Goal: Transaction & Acquisition: Purchase product/service

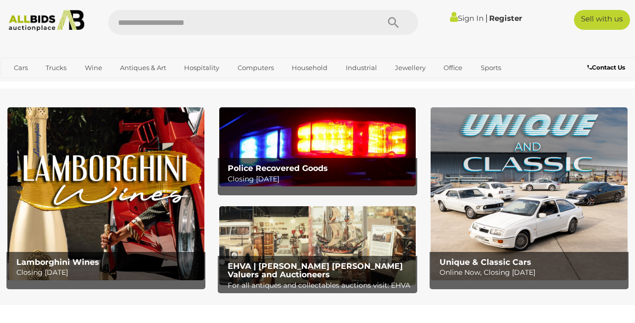
click at [459, 19] on link "Sign In" at bounding box center [467, 17] width 34 height 9
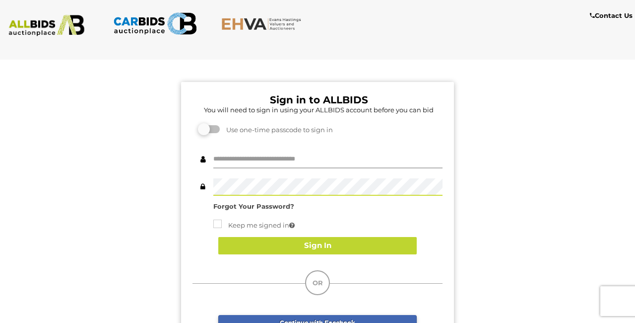
type input "********"
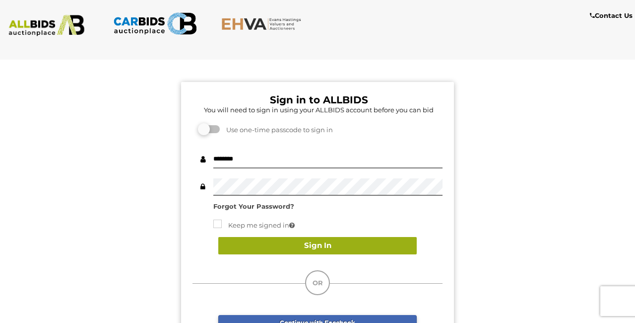
click at [397, 250] on button "Sign In" at bounding box center [317, 245] width 199 height 17
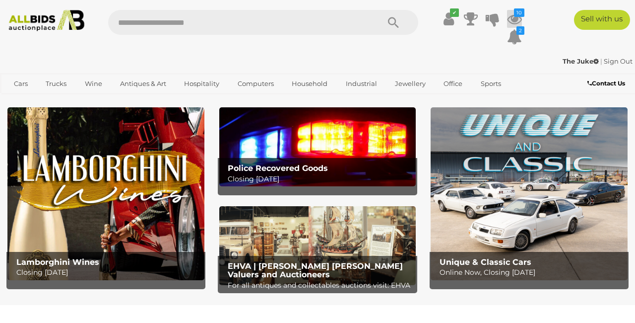
click at [510, 27] on icon at bounding box center [514, 19] width 15 height 18
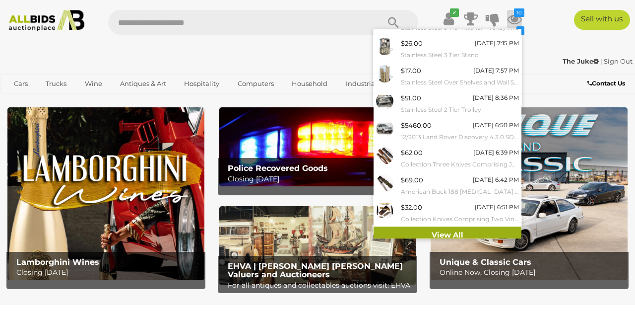
scroll to position [102, 0]
click at [437, 229] on link "View All" at bounding box center [448, 234] width 148 height 17
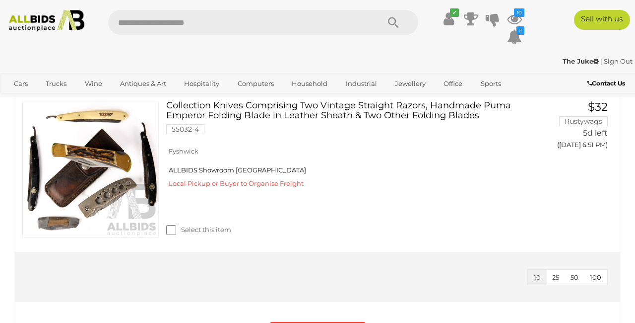
scroll to position [1596, 0]
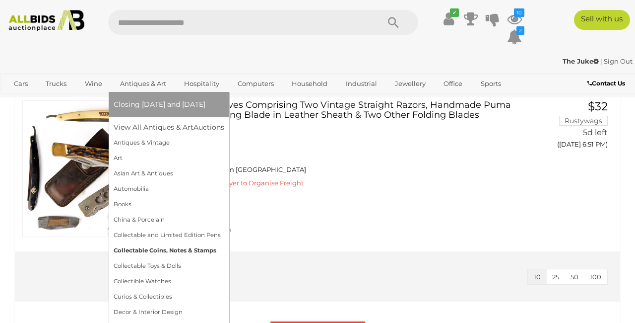
click at [194, 250] on link "Collectable Coins, Notes & Stamps" at bounding box center [169, 250] width 111 height 15
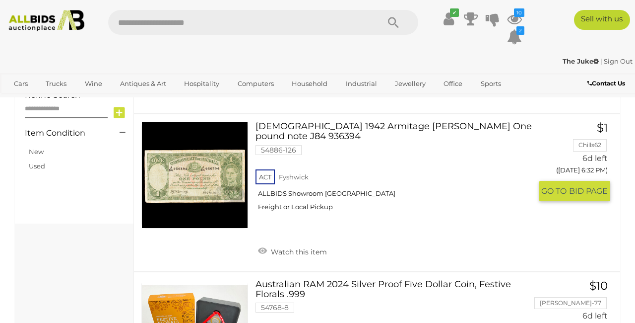
scroll to position [741, 0]
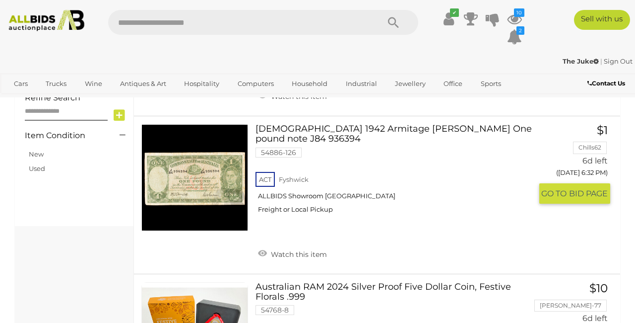
click at [221, 181] on link at bounding box center [194, 177] width 107 height 107
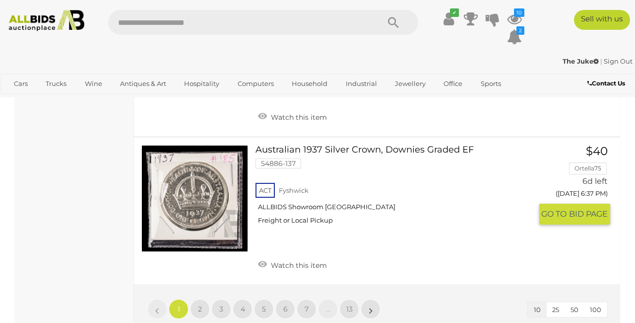
scroll to position [1515, 0]
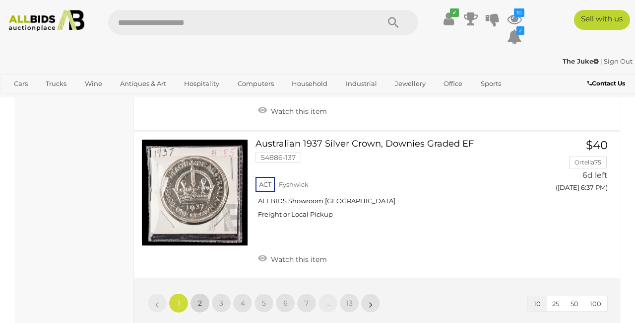
click at [200, 298] on span "2" at bounding box center [200, 302] width 4 height 9
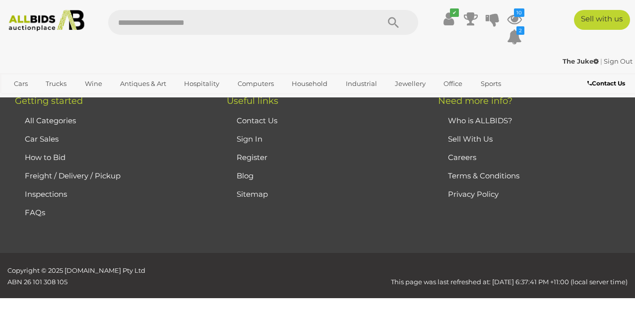
scroll to position [144, 0]
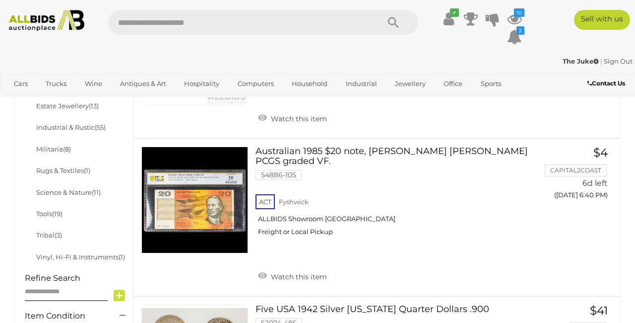
scroll to position [561, 0]
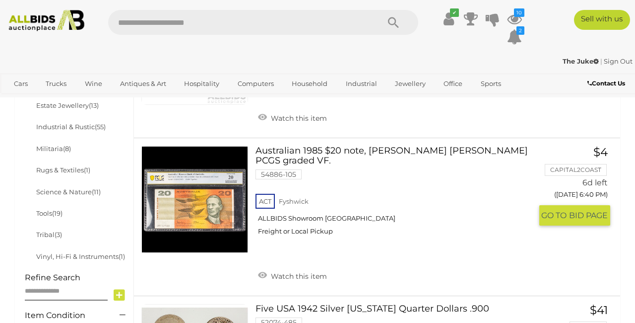
click at [188, 202] on link at bounding box center [194, 199] width 107 height 107
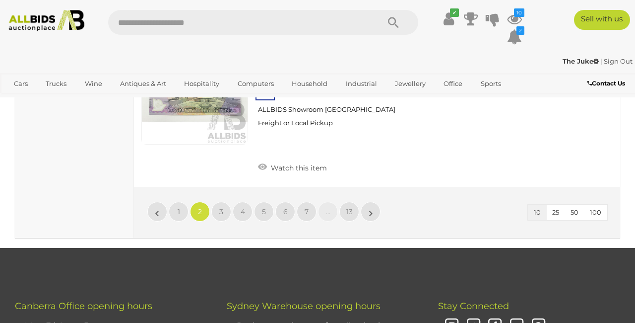
scroll to position [1589, 0]
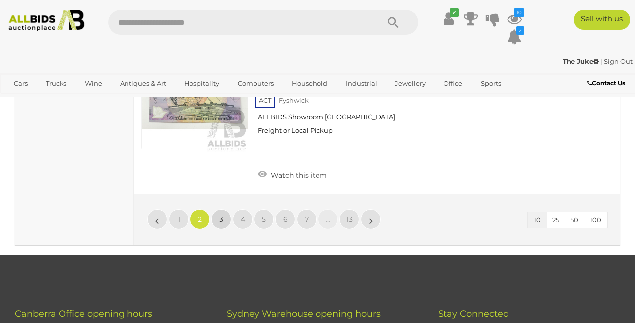
click at [218, 209] on link "3" at bounding box center [222, 219] width 20 height 20
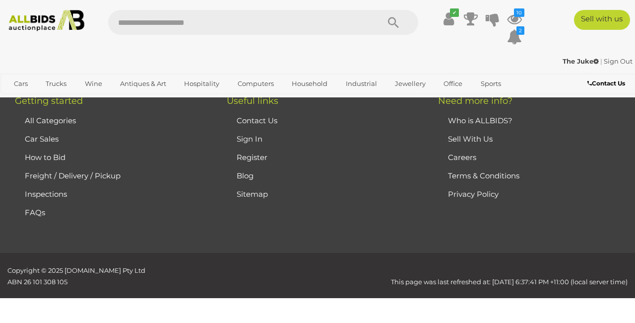
scroll to position [144, 0]
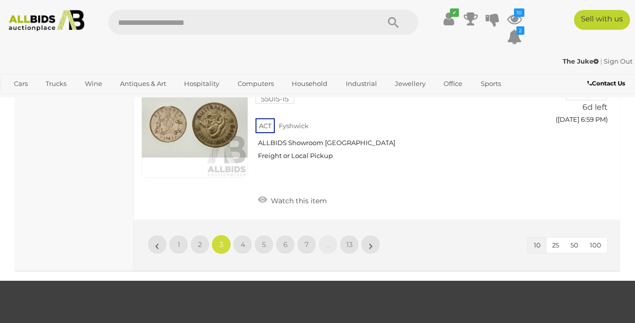
scroll to position [1596, 0]
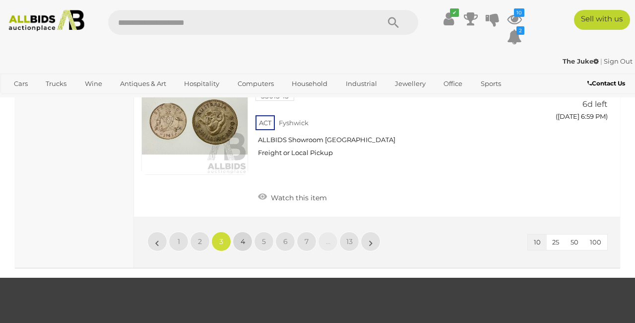
click at [237, 231] on link "4" at bounding box center [243, 241] width 20 height 20
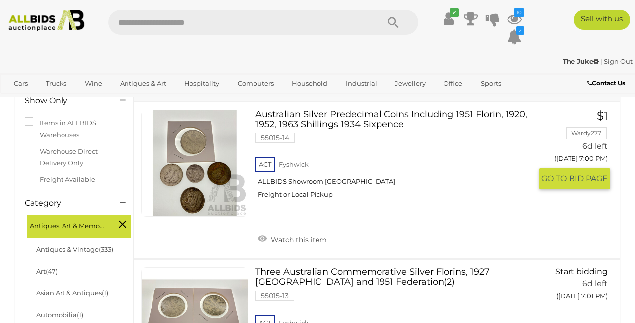
click at [212, 174] on link at bounding box center [194, 163] width 107 height 107
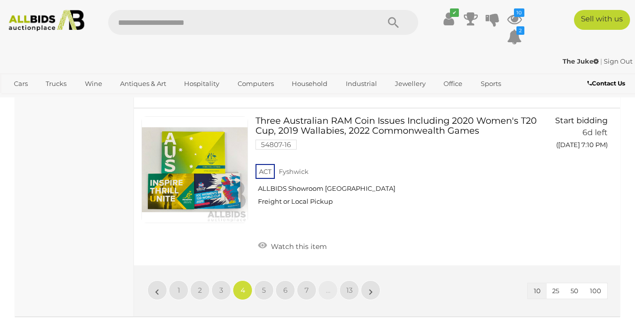
scroll to position [1684, 0]
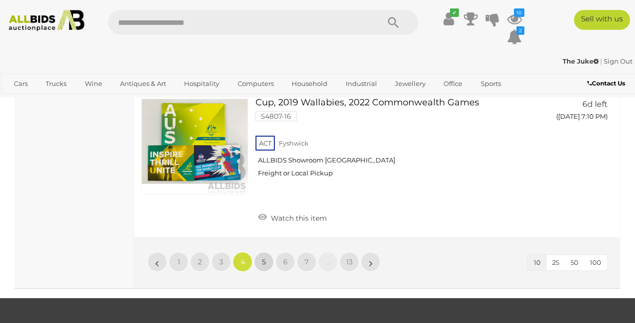
click at [264, 257] on span "5" at bounding box center [264, 261] width 4 height 9
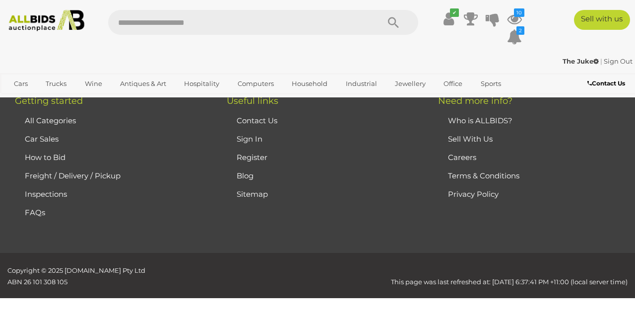
scroll to position [144, 0]
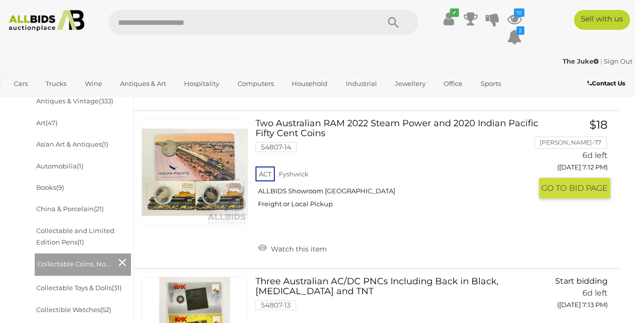
scroll to position [294, 0]
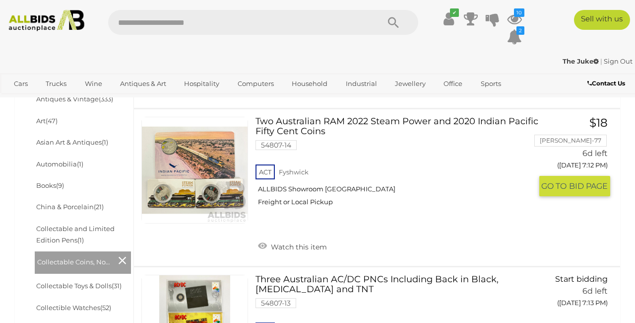
click at [221, 179] on link at bounding box center [194, 170] width 107 height 107
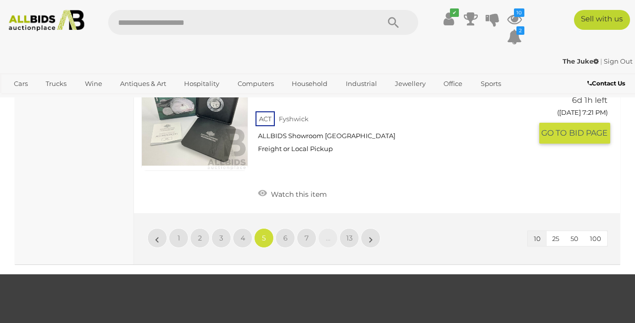
scroll to position [1647, 0]
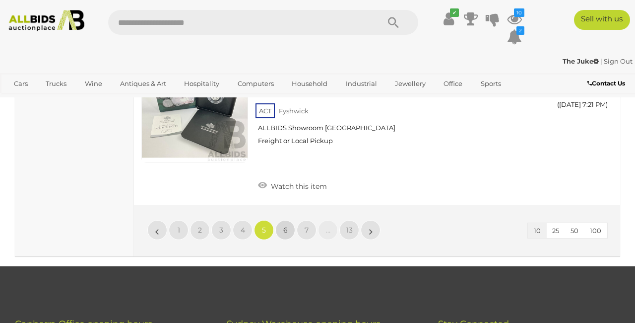
click at [288, 220] on link "6" at bounding box center [286, 230] width 20 height 20
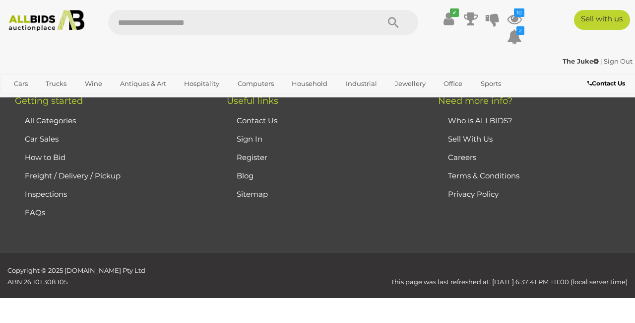
scroll to position [144, 0]
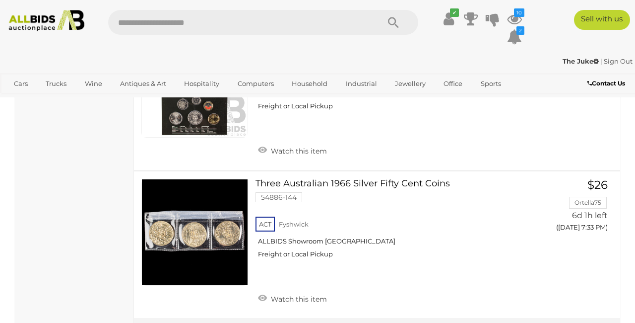
scroll to position [1506, 0]
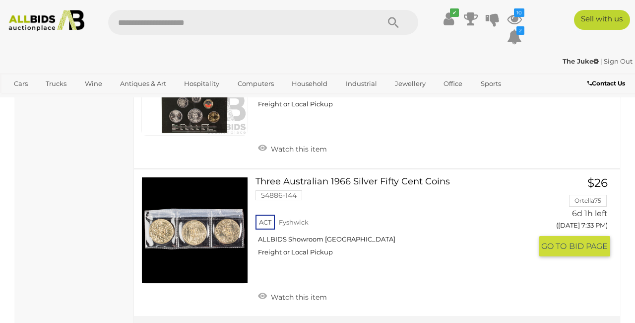
click at [233, 217] on link at bounding box center [194, 230] width 107 height 107
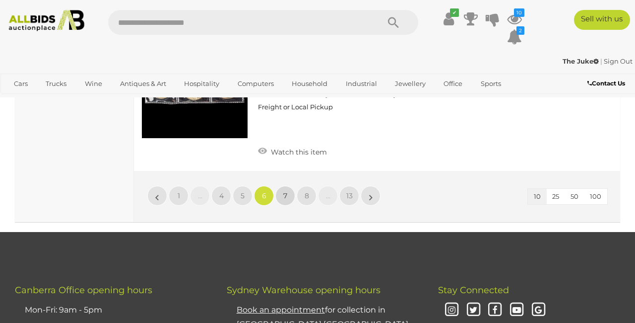
click at [286, 191] on span "7" at bounding box center [285, 195] width 4 height 9
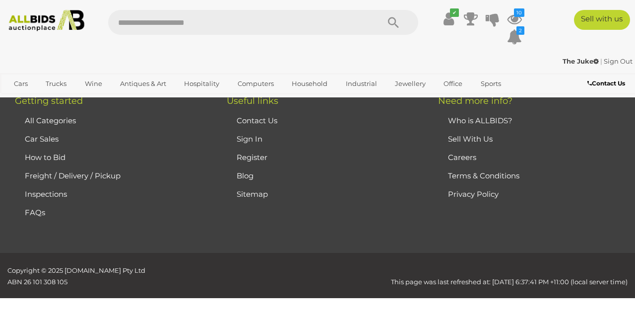
scroll to position [144, 0]
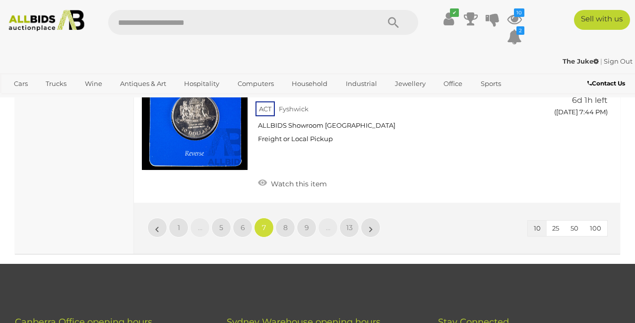
scroll to position [1589, 0]
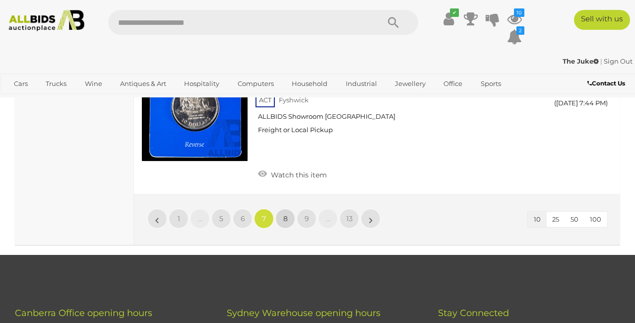
click at [288, 209] on link "8" at bounding box center [286, 219] width 20 height 20
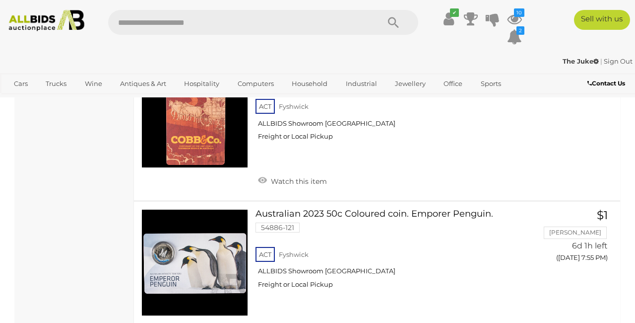
scroll to position [1441, 0]
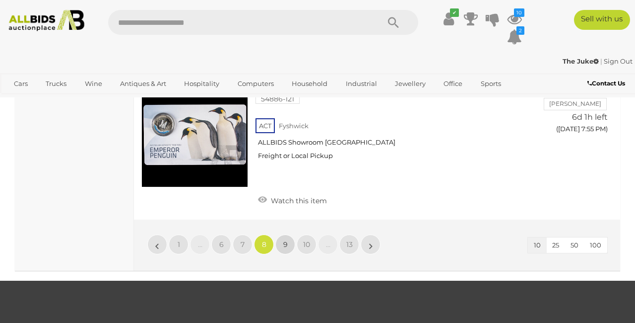
click at [289, 234] on link "9" at bounding box center [286, 244] width 20 height 20
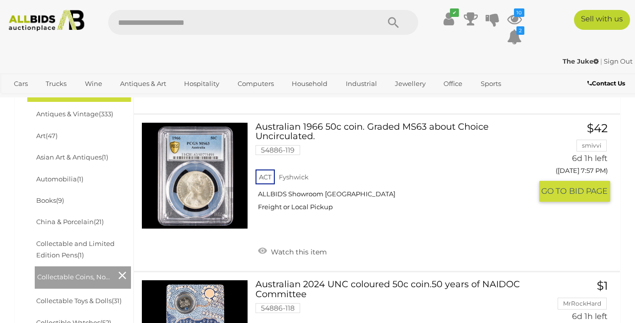
scroll to position [284, 0]
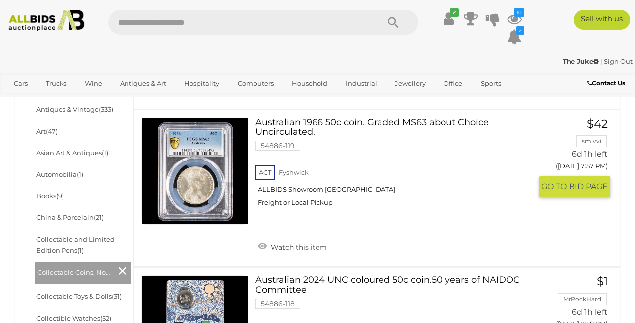
click at [206, 178] on link at bounding box center [194, 171] width 107 height 107
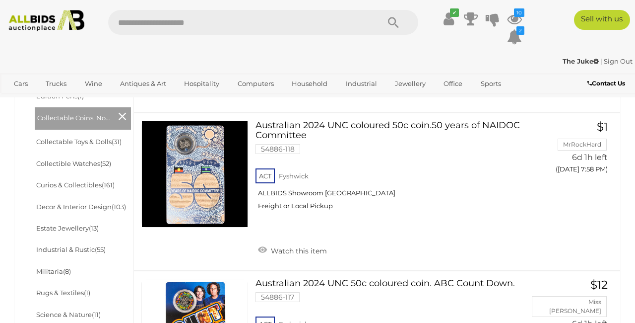
scroll to position [439, 0]
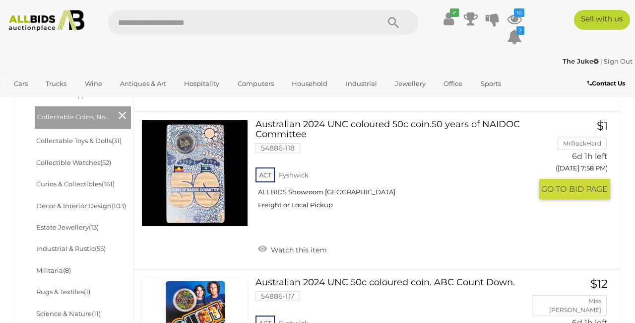
click at [207, 189] on link at bounding box center [194, 173] width 107 height 107
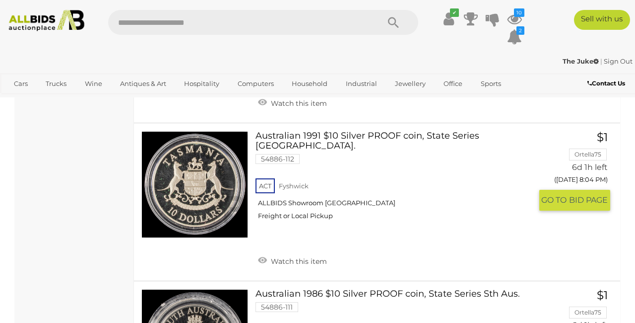
scroll to position [1335, 0]
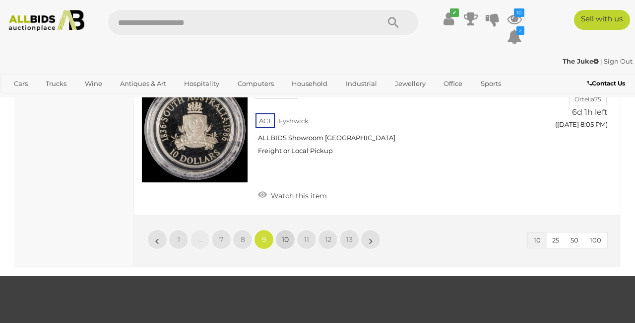
click at [286, 235] on span "10" at bounding box center [285, 239] width 7 height 9
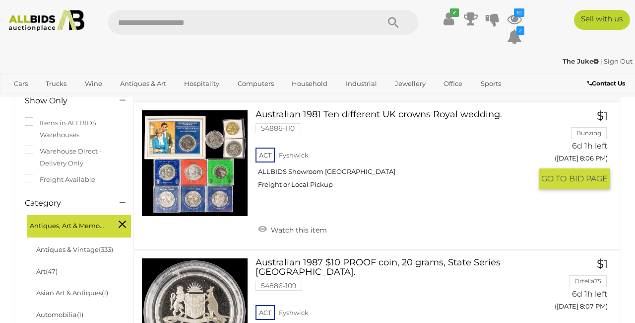
click at [203, 182] on link at bounding box center [194, 163] width 107 height 107
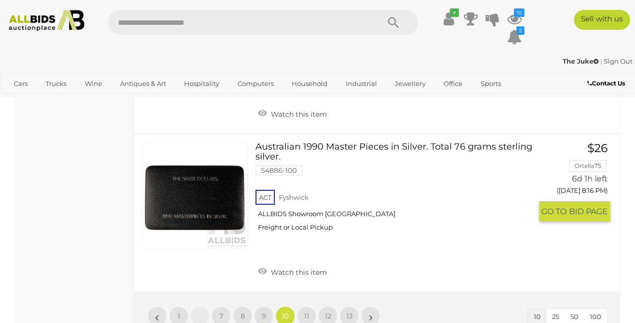
scroll to position [1491, 0]
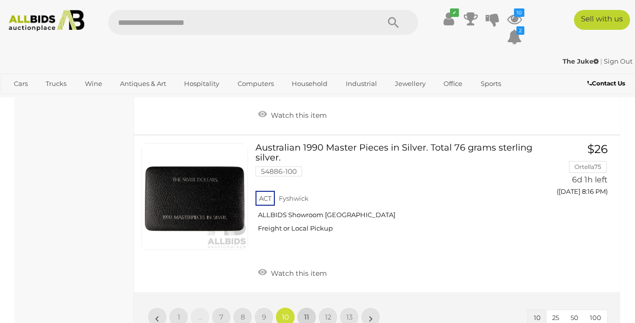
click at [311, 307] on link "11" at bounding box center [307, 317] width 20 height 20
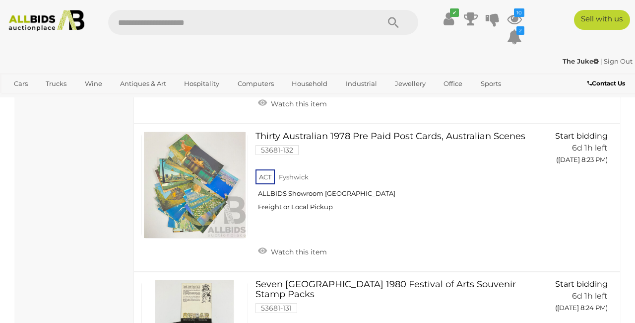
scroll to position [891, 0]
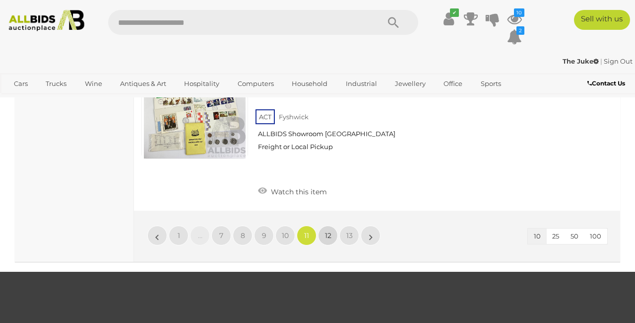
click at [324, 225] on link "12" at bounding box center [328, 235] width 20 height 20
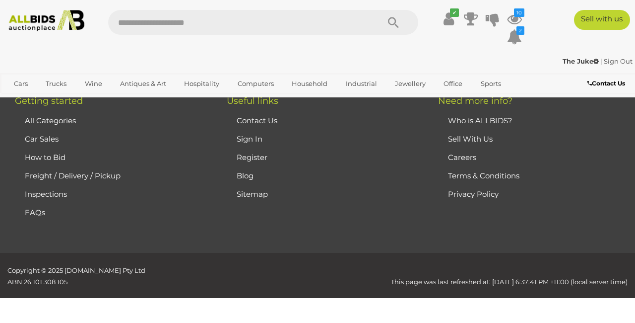
scroll to position [144, 0]
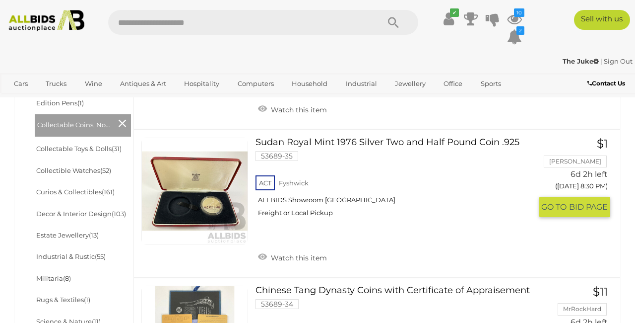
scroll to position [431, 0]
click at [197, 198] on link at bounding box center [194, 191] width 107 height 107
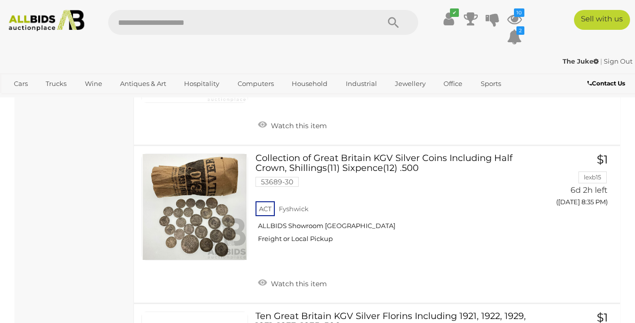
scroll to position [1188, 0]
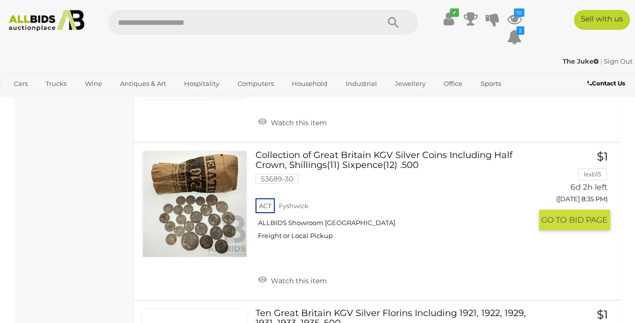
click at [212, 203] on link at bounding box center [194, 203] width 107 height 107
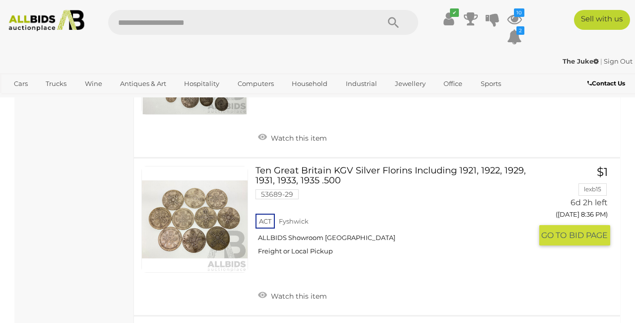
scroll to position [1336, 0]
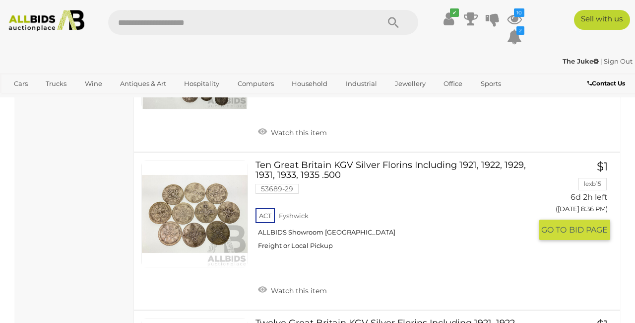
click at [233, 206] on link at bounding box center [194, 213] width 107 height 107
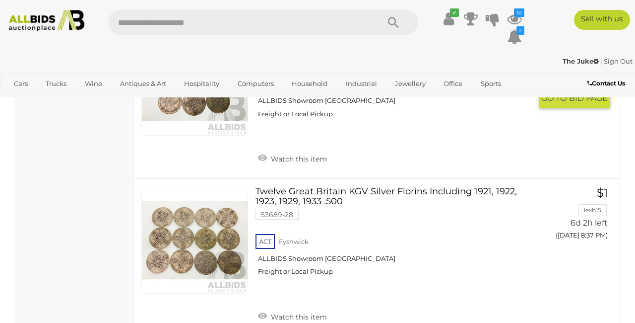
scroll to position [1475, 0]
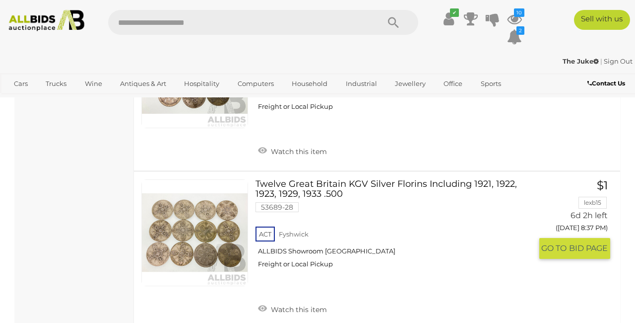
click at [222, 222] on link at bounding box center [194, 232] width 107 height 107
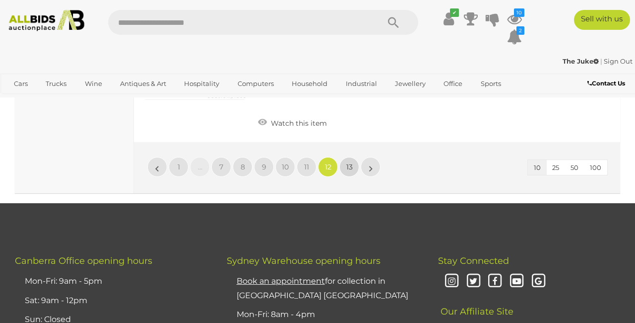
click at [353, 162] on span "13" at bounding box center [350, 166] width 6 height 9
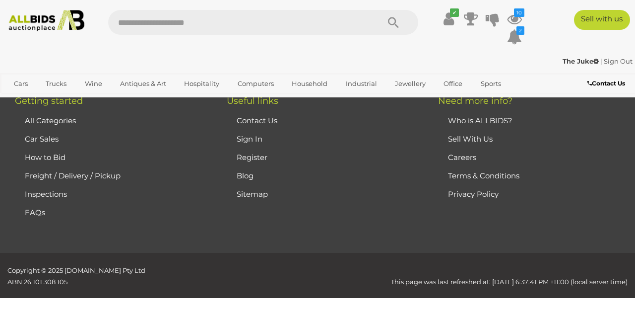
scroll to position [144, 0]
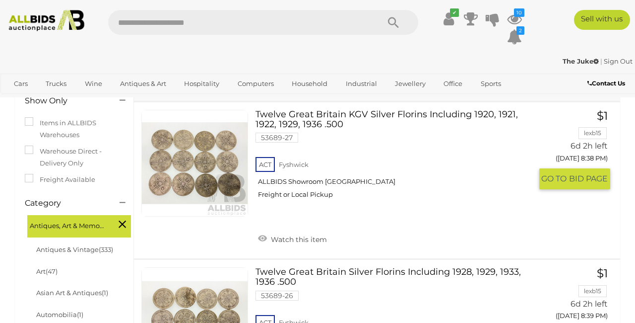
click at [227, 168] on link at bounding box center [194, 163] width 107 height 107
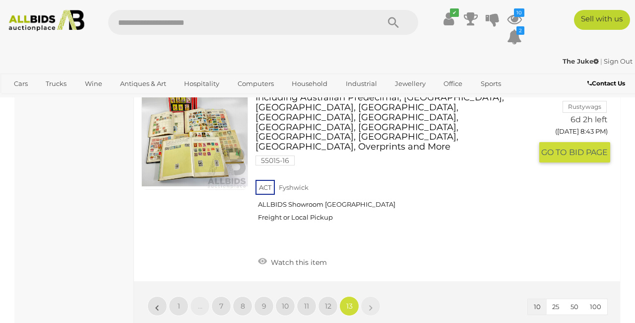
scroll to position [1007, 0]
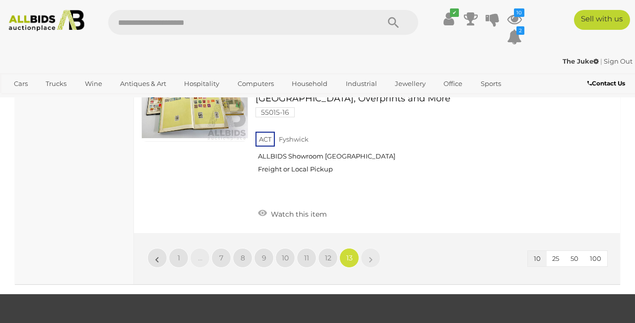
click at [610, 60] on link "Sign Out" at bounding box center [618, 61] width 29 height 8
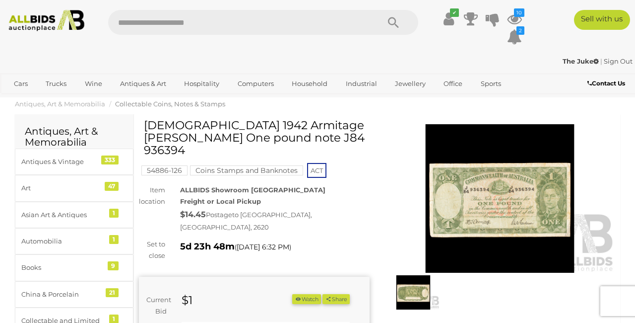
click at [490, 194] on img at bounding box center [500, 198] width 231 height 149
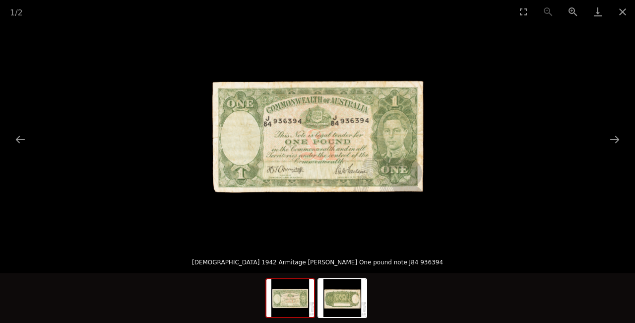
click at [309, 153] on img at bounding box center [318, 134] width 222 height 222
click at [596, 14] on link "Download" at bounding box center [598, 11] width 25 height 23
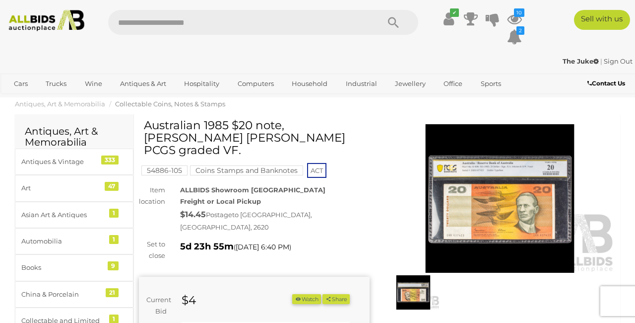
click at [506, 210] on img at bounding box center [500, 198] width 231 height 149
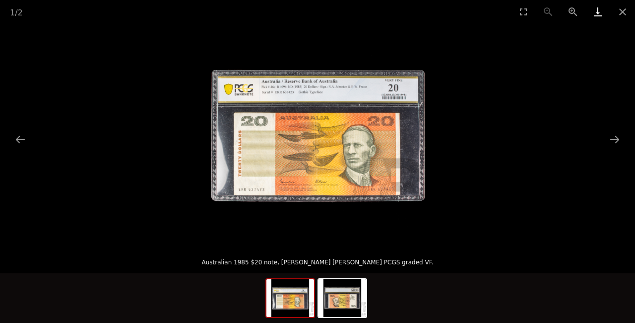
click at [596, 14] on link "Download" at bounding box center [598, 11] width 25 height 23
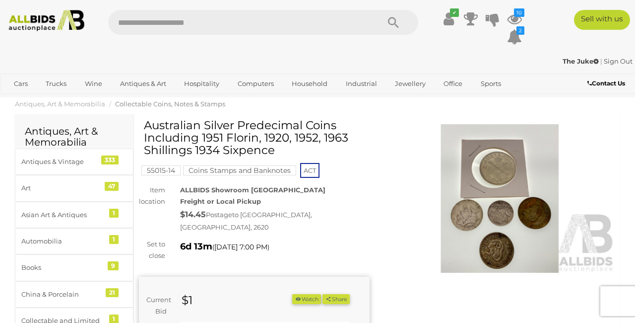
click at [505, 174] on img at bounding box center [500, 198] width 231 height 149
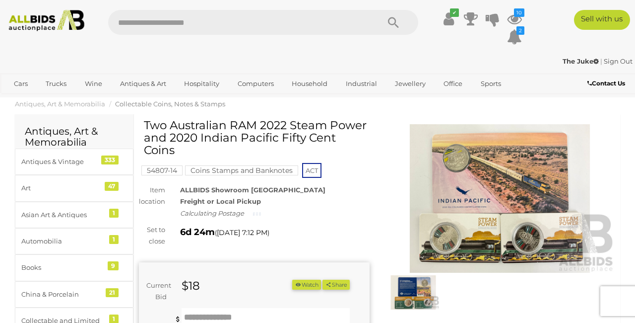
click at [443, 203] on img at bounding box center [500, 198] width 231 height 149
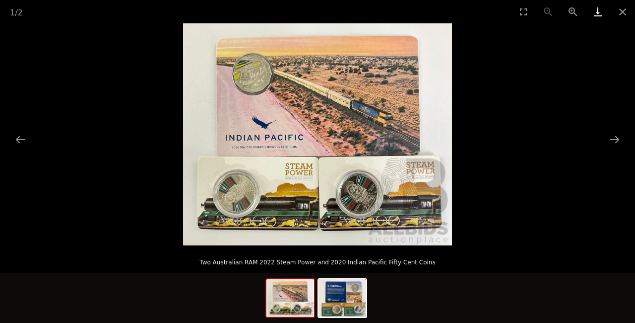
click at [594, 14] on link "Download" at bounding box center [598, 11] width 25 height 23
click at [621, 11] on button "Close gallery" at bounding box center [623, 11] width 25 height 23
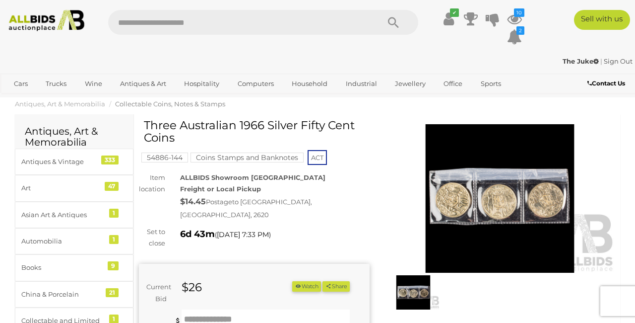
click at [483, 200] on img at bounding box center [500, 198] width 231 height 149
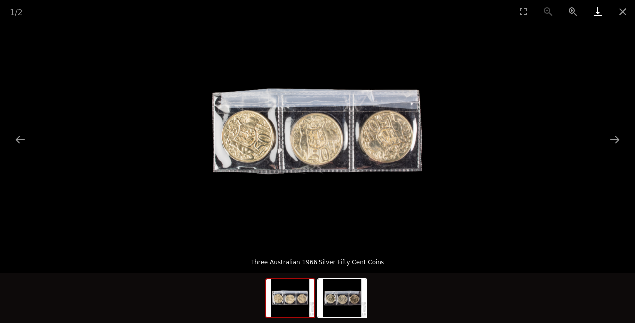
click at [598, 15] on link "Download" at bounding box center [598, 11] width 25 height 23
click at [617, 140] on button "Next slide" at bounding box center [615, 139] width 21 height 19
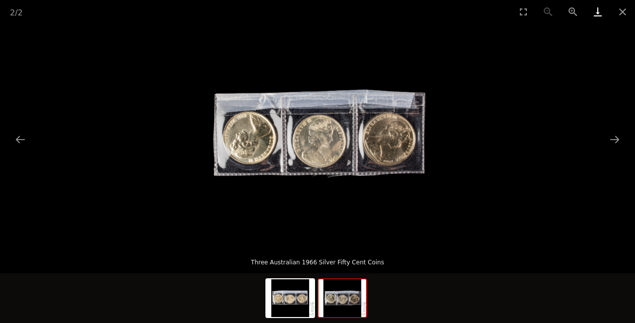
click at [596, 16] on link "Download" at bounding box center [598, 11] width 25 height 23
click at [622, 12] on button "Close gallery" at bounding box center [623, 11] width 25 height 23
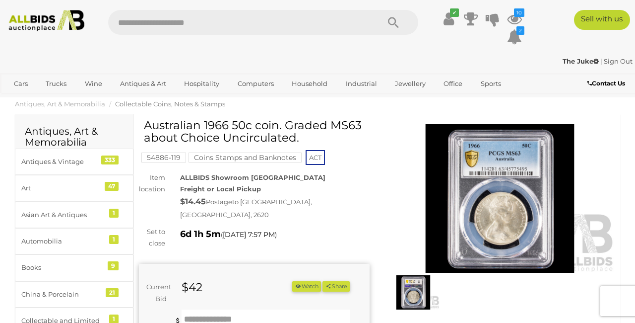
click at [495, 179] on img at bounding box center [500, 198] width 231 height 149
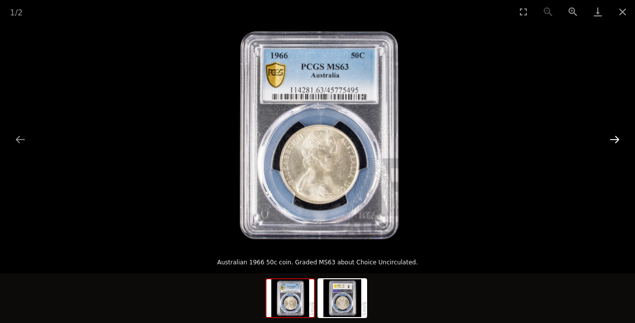
click at [615, 135] on button "Next slide" at bounding box center [615, 139] width 21 height 19
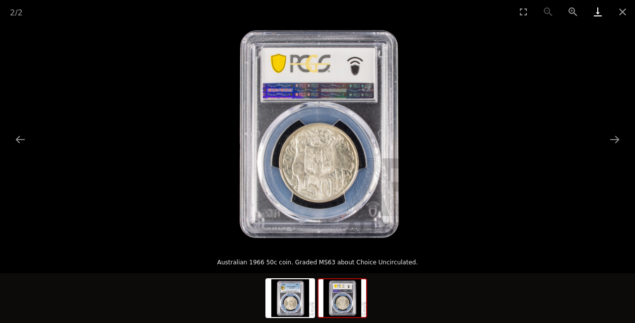
click at [596, 14] on link "Download" at bounding box center [598, 11] width 25 height 23
click at [618, 140] on button "Next slide" at bounding box center [615, 139] width 21 height 19
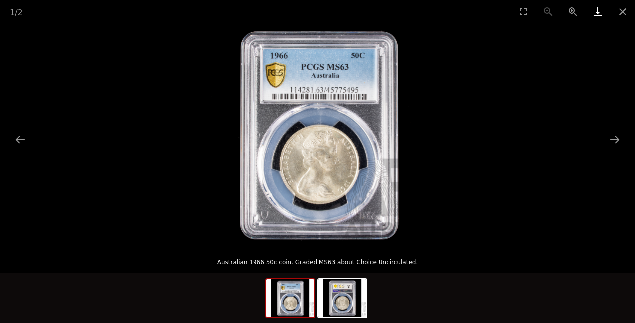
click at [599, 13] on link "Download" at bounding box center [598, 11] width 25 height 23
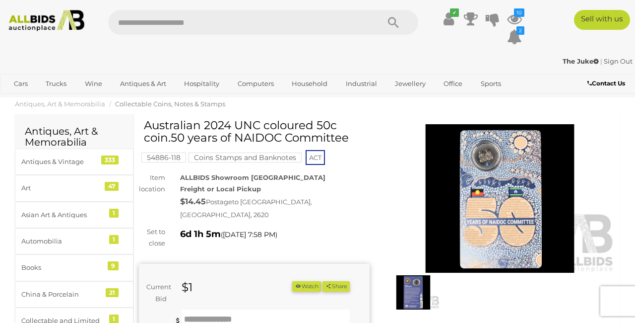
click at [502, 200] on img at bounding box center [500, 198] width 231 height 149
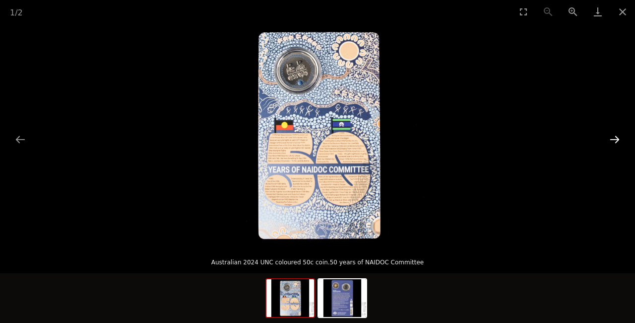
click at [620, 136] on button "Next slide" at bounding box center [615, 139] width 21 height 19
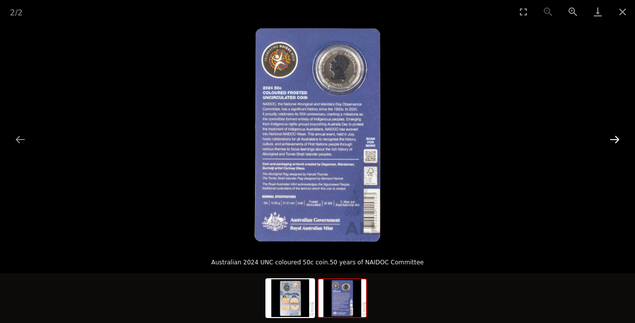
click at [620, 136] on button "Next slide" at bounding box center [615, 139] width 21 height 19
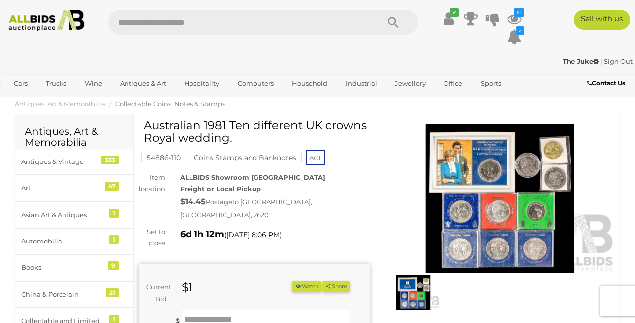
click at [508, 161] on img at bounding box center [500, 198] width 231 height 149
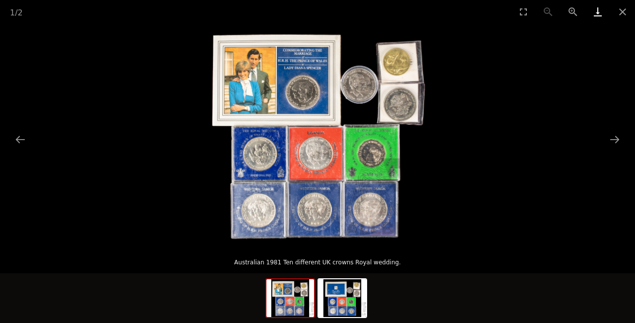
click at [596, 16] on link "Download" at bounding box center [598, 11] width 25 height 23
click at [598, 13] on link "Download" at bounding box center [598, 11] width 25 height 23
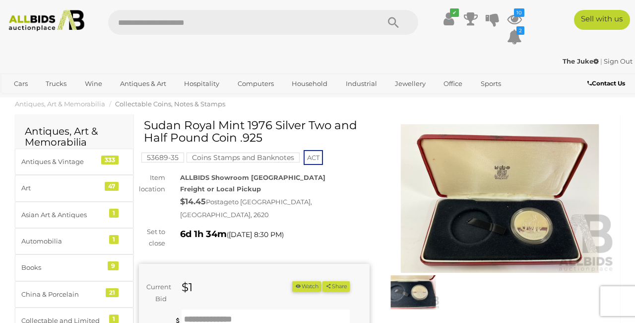
click at [485, 227] on img at bounding box center [500, 198] width 231 height 149
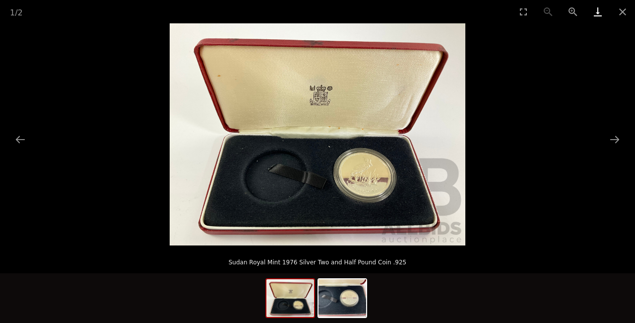
click at [599, 12] on link "Download" at bounding box center [598, 11] width 25 height 23
click at [619, 139] on button "Next slide" at bounding box center [615, 139] width 21 height 19
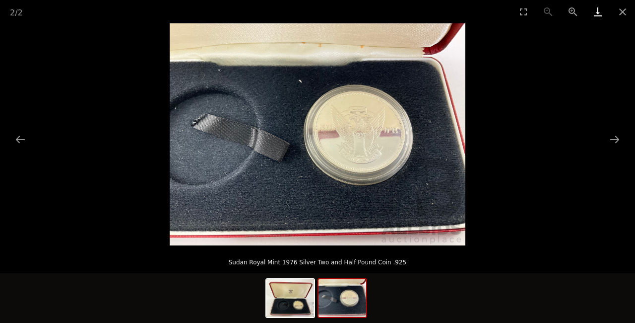
click at [595, 15] on link "Download" at bounding box center [598, 11] width 25 height 23
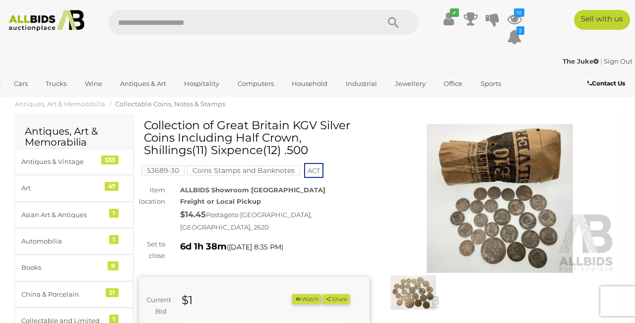
click at [489, 208] on img at bounding box center [500, 198] width 231 height 149
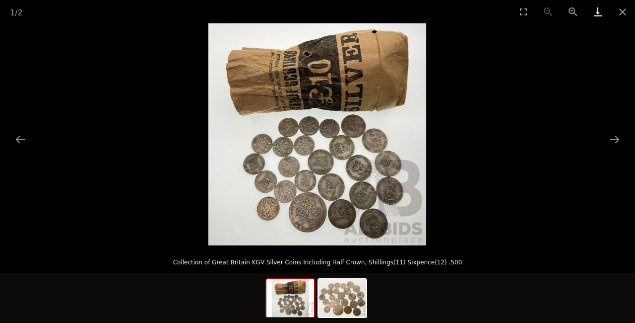
click at [598, 11] on link "Download" at bounding box center [598, 11] width 25 height 23
click at [357, 293] on img at bounding box center [343, 298] width 48 height 38
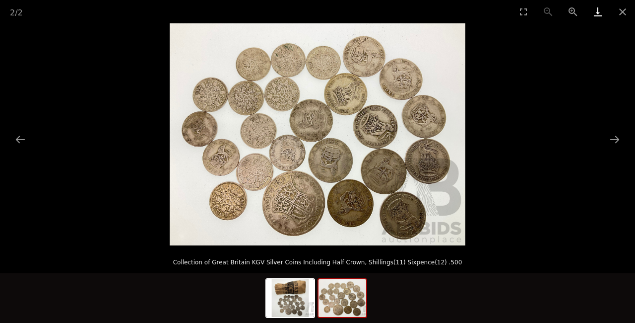
click at [600, 13] on link "Download" at bounding box center [598, 11] width 25 height 23
click at [619, 10] on button "Close gallery" at bounding box center [623, 11] width 25 height 23
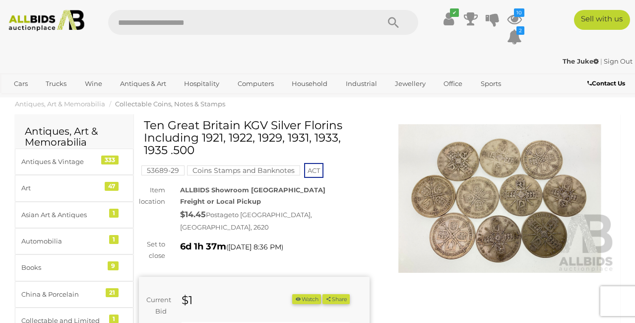
click at [491, 195] on img at bounding box center [500, 198] width 231 height 149
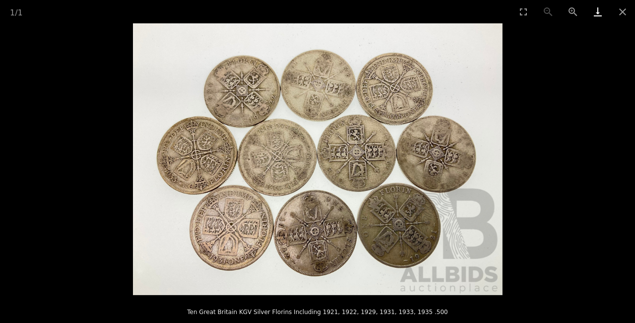
click at [598, 17] on link "Download" at bounding box center [598, 11] width 25 height 23
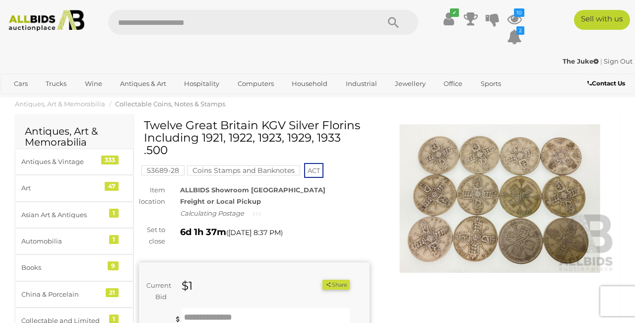
click at [476, 169] on img at bounding box center [500, 198] width 231 height 149
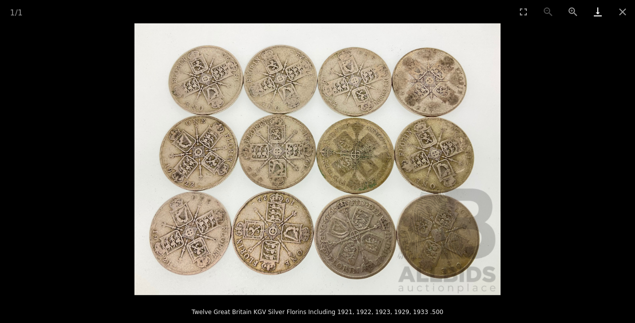
click at [596, 17] on link "Download" at bounding box center [598, 11] width 25 height 23
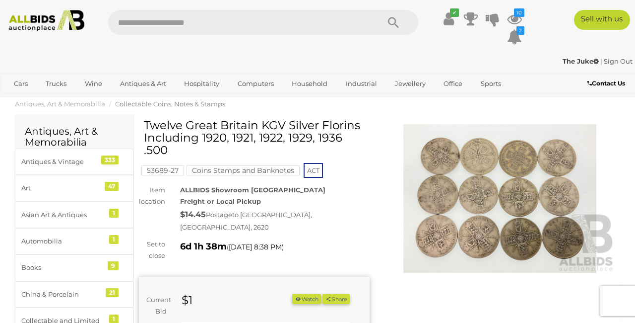
click at [504, 176] on img at bounding box center [500, 198] width 231 height 149
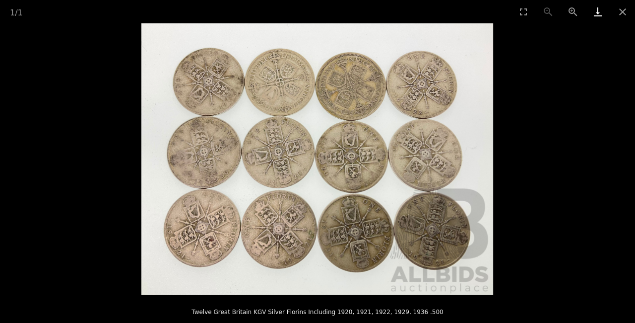
click at [598, 16] on link "Download" at bounding box center [598, 11] width 25 height 23
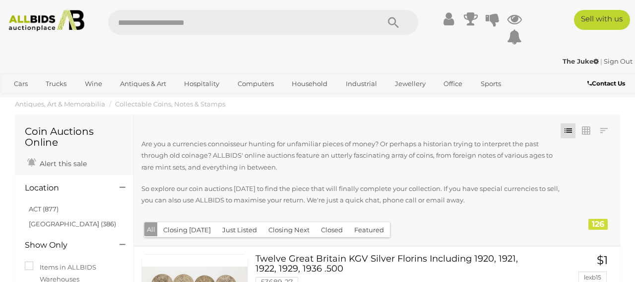
scroll to position [192, 0]
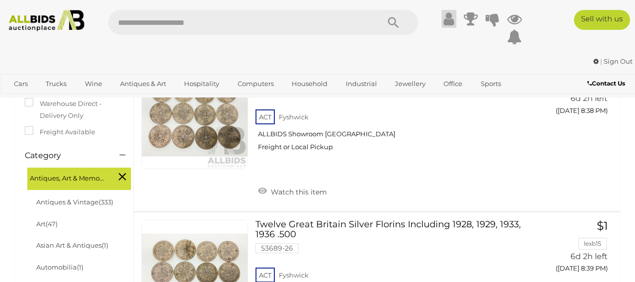
click at [451, 23] on icon at bounding box center [449, 19] width 10 height 18
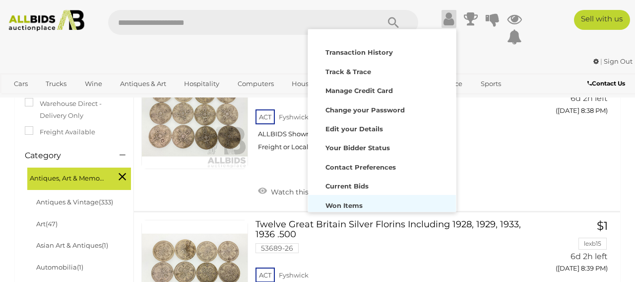
click at [382, 203] on div "Won Items" at bounding box center [382, 204] width 143 height 14
click at [361, 205] on strong "Won Items" at bounding box center [344, 205] width 37 height 8
click at [619, 60] on link "Sign Out" at bounding box center [618, 61] width 29 height 8
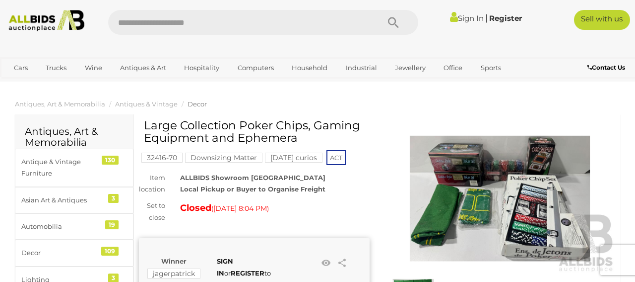
click at [462, 16] on link "Sign In" at bounding box center [467, 17] width 34 height 9
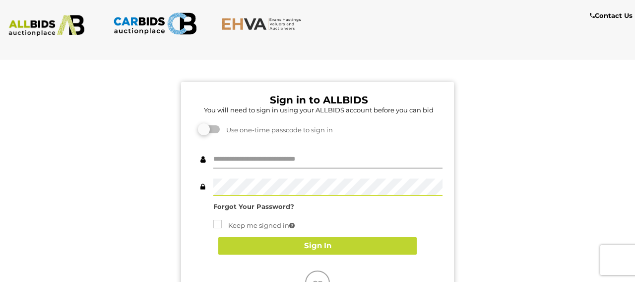
type input "********"
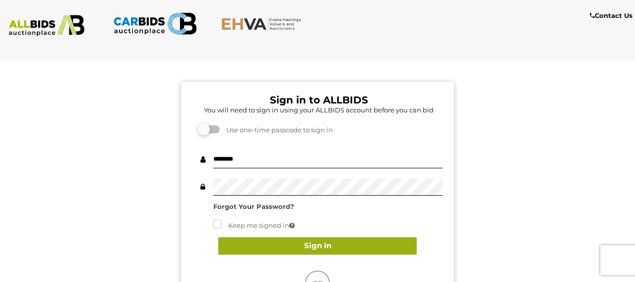
click at [404, 247] on button "Sign In" at bounding box center [317, 245] width 199 height 17
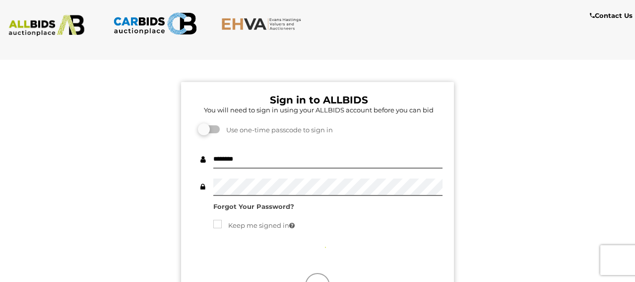
click at [447, 189] on div "Sign in to ALLBIDS You will need to sign in using your ALLBIDS account before y…" at bounding box center [317, 251] width 273 height 339
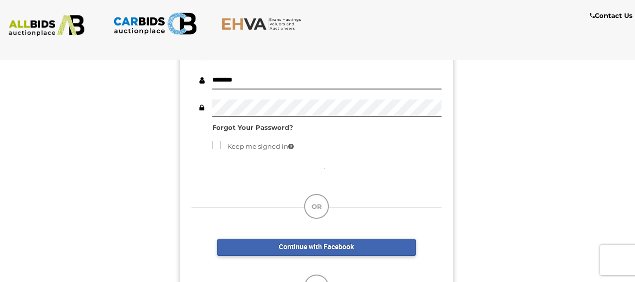
scroll to position [104, 1]
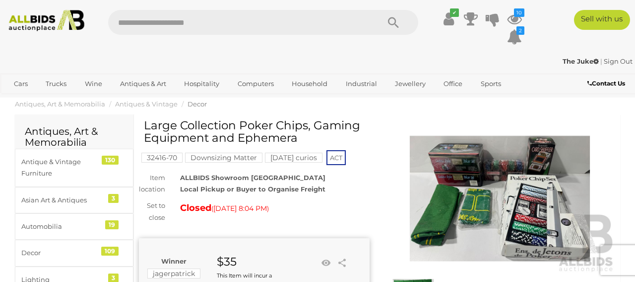
click at [612, 59] on link "Sign Out" at bounding box center [618, 61] width 29 height 8
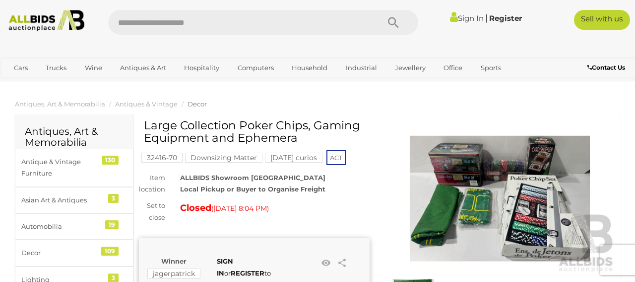
click at [461, 19] on link "Sign In" at bounding box center [467, 17] width 34 height 9
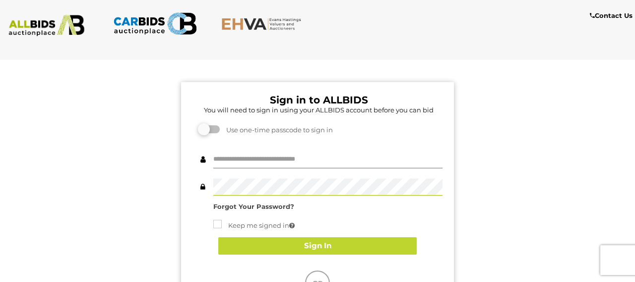
type input "********"
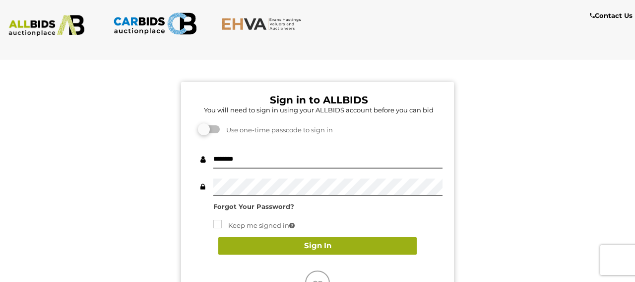
click at [398, 244] on button "Sign In" at bounding box center [317, 245] width 199 height 17
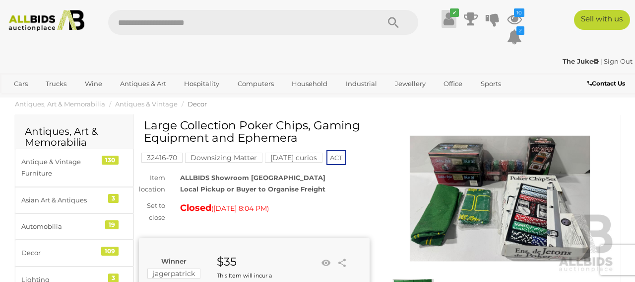
click at [447, 23] on icon at bounding box center [449, 19] width 10 height 18
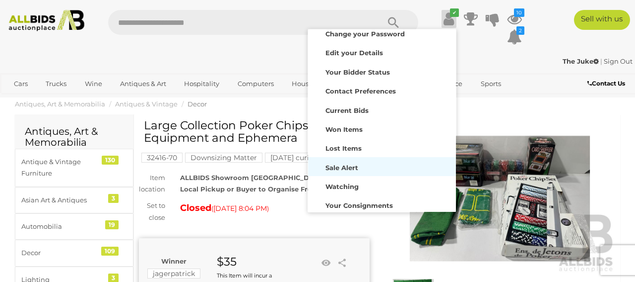
scroll to position [87, 0]
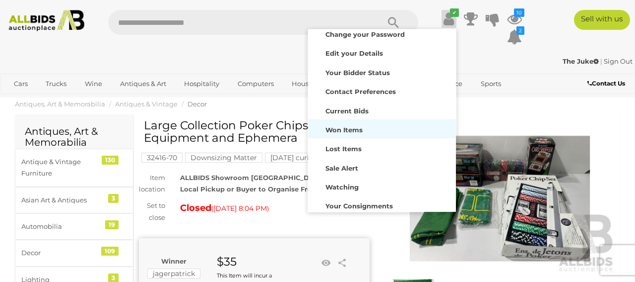
click at [368, 126] on div "Won Items" at bounding box center [382, 129] width 143 height 14
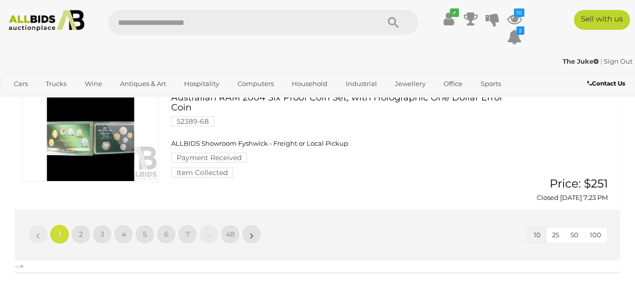
scroll to position [1237, 0]
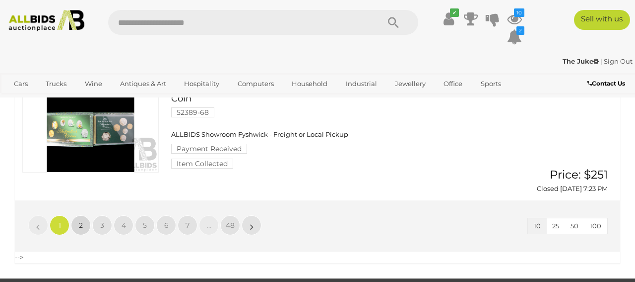
click at [84, 215] on link "2" at bounding box center [81, 225] width 20 height 20
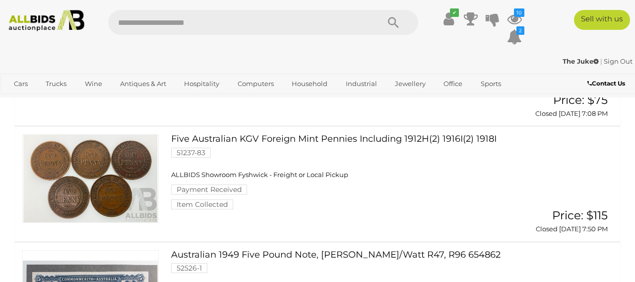
scroll to position [341, 0]
click at [121, 183] on link at bounding box center [90, 178] width 137 height 88
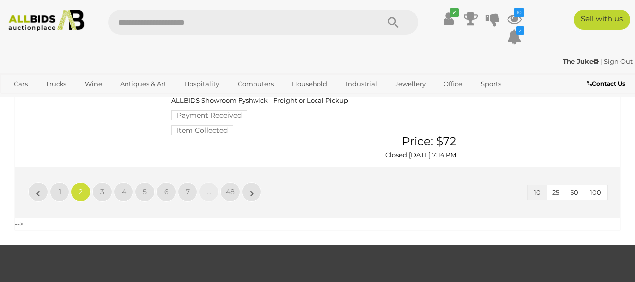
scroll to position [1256, 0]
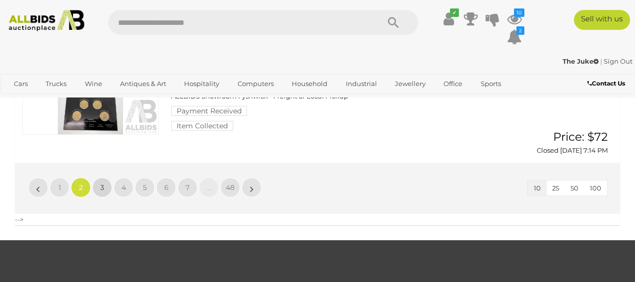
click at [108, 177] on link "3" at bounding box center [102, 187] width 20 height 20
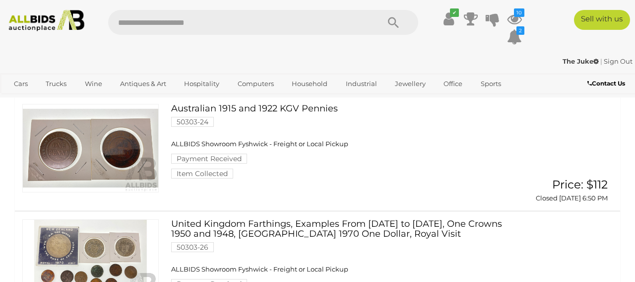
scroll to position [365, 0]
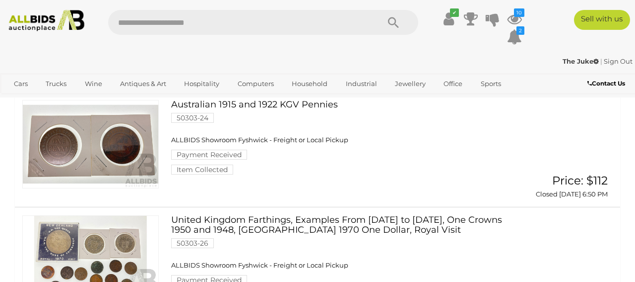
click at [137, 140] on link at bounding box center [90, 144] width 137 height 88
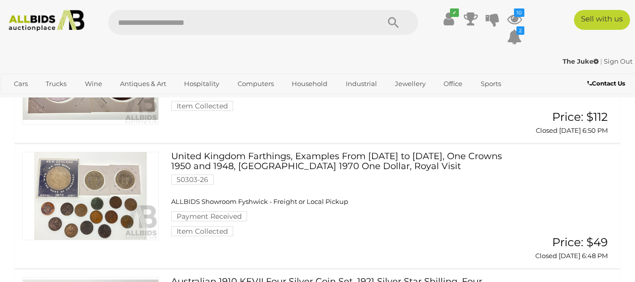
scroll to position [431, 0]
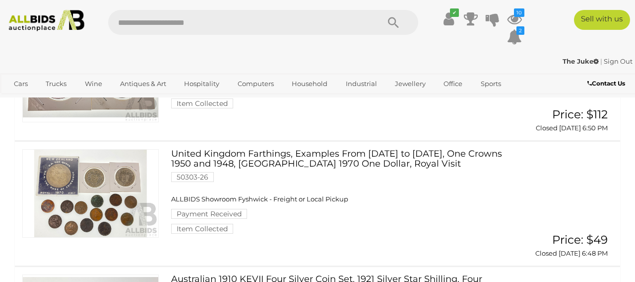
click at [121, 197] on link at bounding box center [90, 193] width 137 height 88
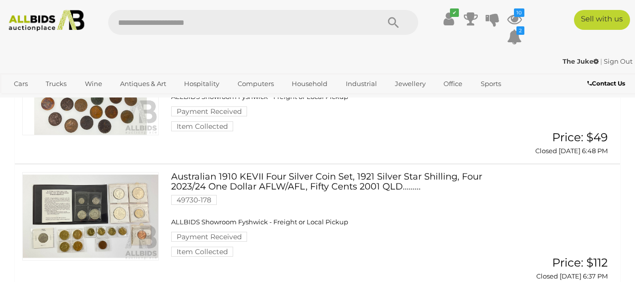
scroll to position [535, 0]
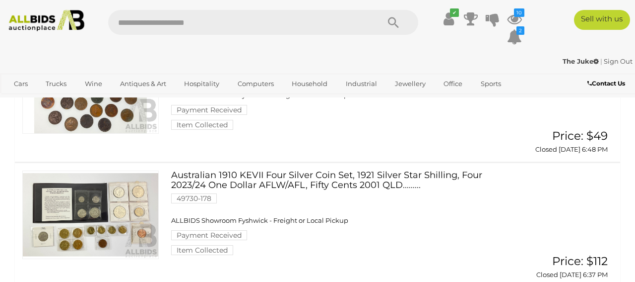
click at [123, 208] on link at bounding box center [90, 214] width 137 height 88
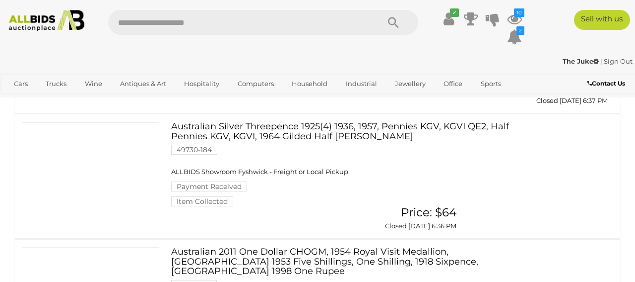
scroll to position [709, 0]
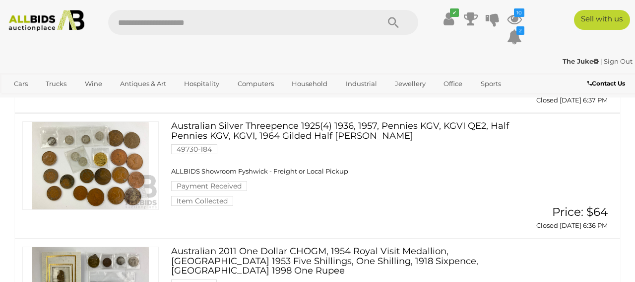
click at [120, 154] on link at bounding box center [90, 165] width 137 height 88
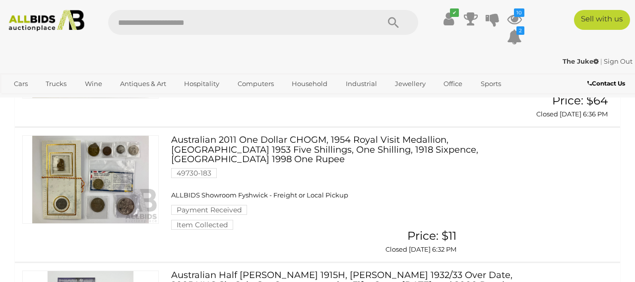
scroll to position [818, 0]
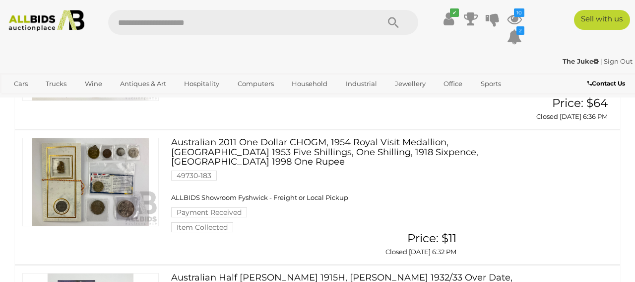
click at [133, 162] on link at bounding box center [90, 182] width 137 height 88
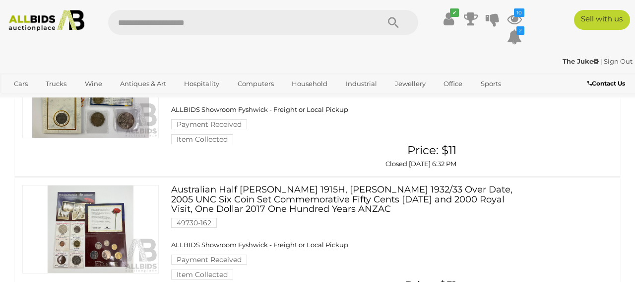
scroll to position [907, 0]
click at [109, 217] on link at bounding box center [90, 228] width 137 height 88
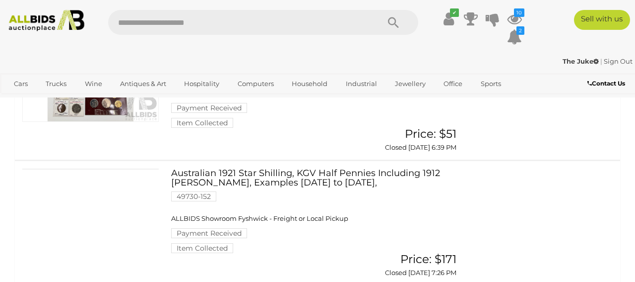
scroll to position [1058, 0]
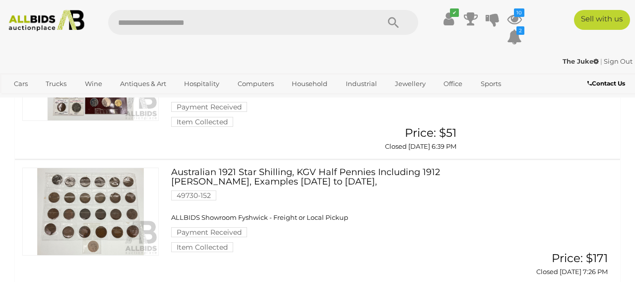
click at [120, 181] on link at bounding box center [90, 211] width 137 height 88
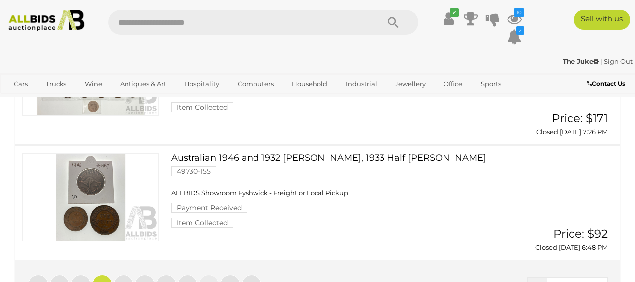
scroll to position [1190, 0]
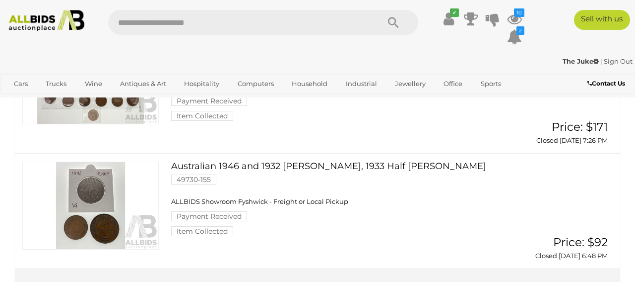
click at [96, 161] on link at bounding box center [90, 205] width 137 height 88
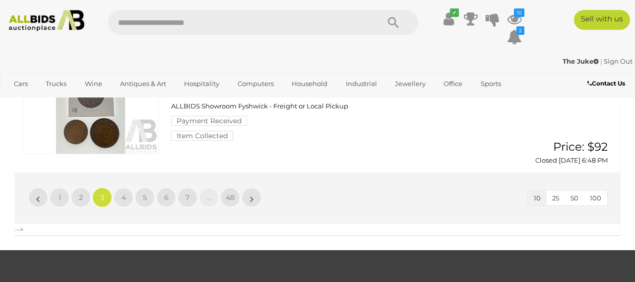
scroll to position [1289, 0]
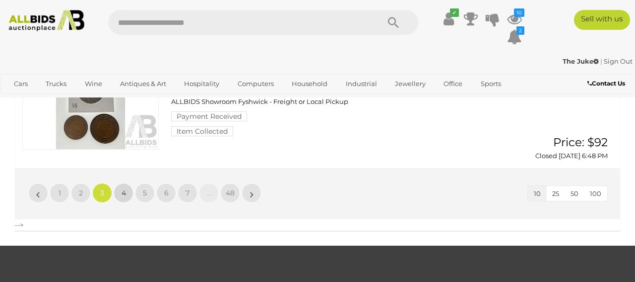
click at [124, 188] on span "4" at bounding box center [124, 192] width 4 height 9
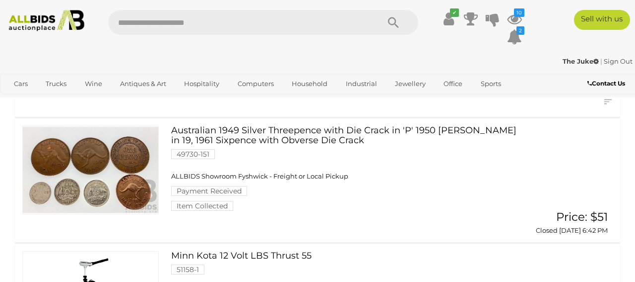
scroll to position [107, 0]
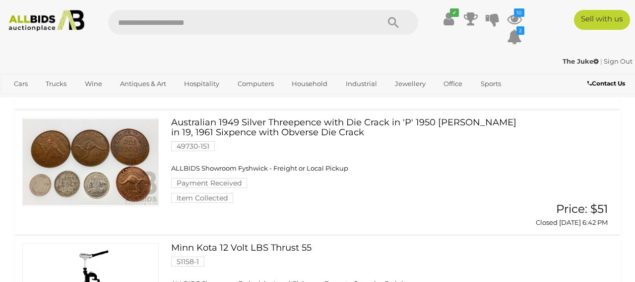
click at [144, 180] on link at bounding box center [90, 162] width 137 height 88
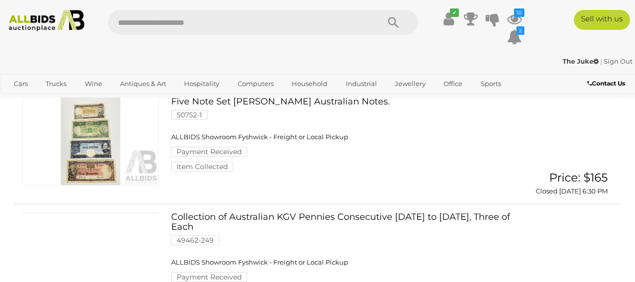
scroll to position [368, 0]
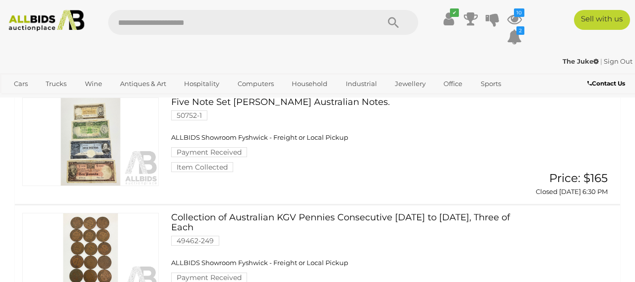
click at [109, 154] on link at bounding box center [90, 141] width 137 height 88
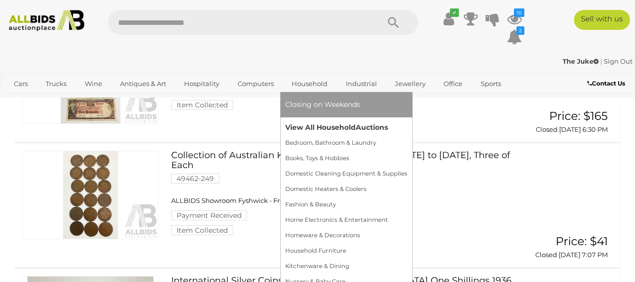
scroll to position [447, 0]
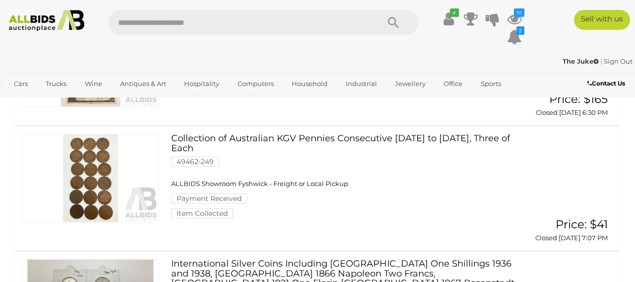
click at [94, 171] on link at bounding box center [90, 178] width 137 height 88
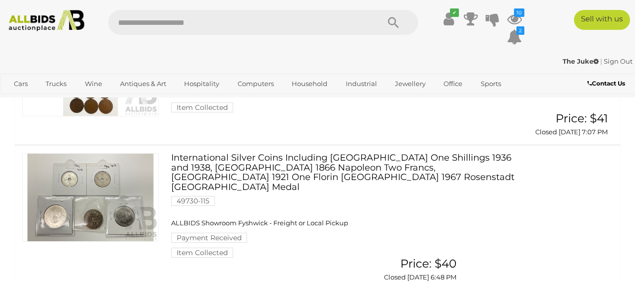
scroll to position [560, 0]
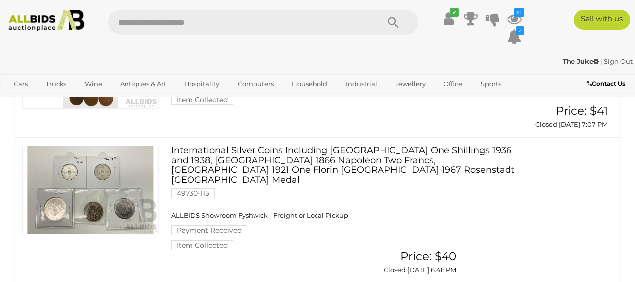
click at [123, 195] on link at bounding box center [90, 189] width 137 height 88
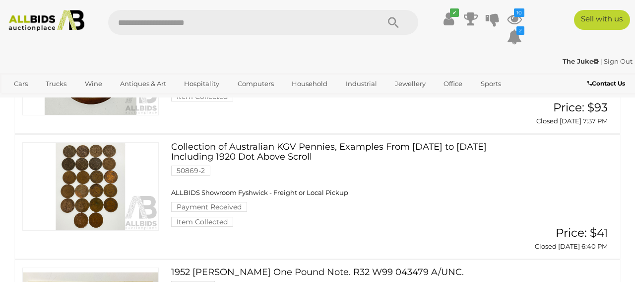
scroll to position [936, 0]
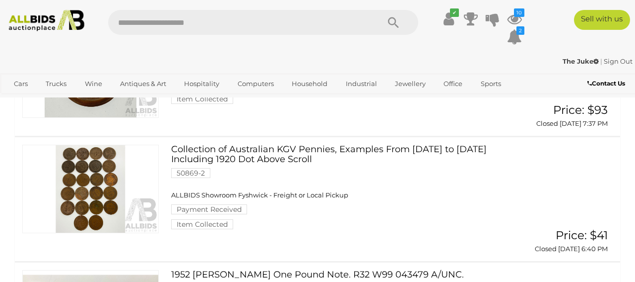
click at [94, 164] on link at bounding box center [90, 188] width 137 height 88
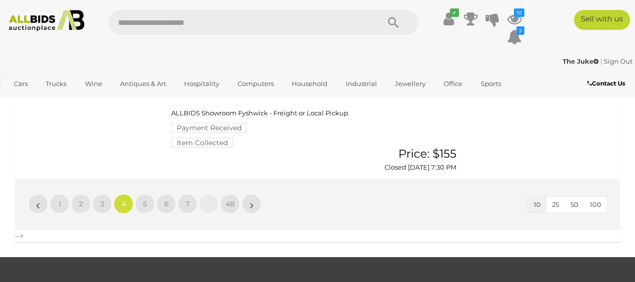
scroll to position [1269, 0]
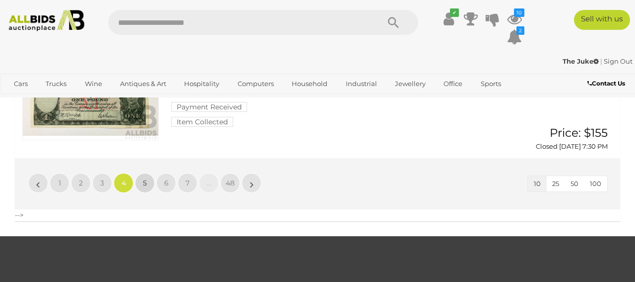
click at [148, 173] on link "5" at bounding box center [145, 183] width 20 height 20
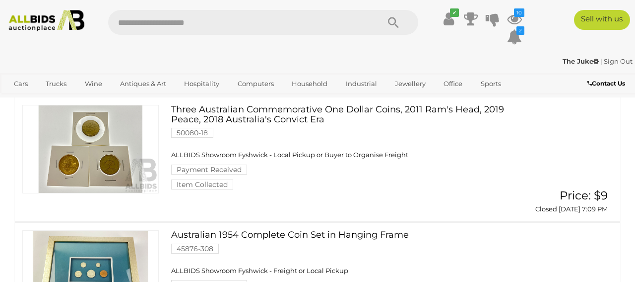
scroll to position [351, 0]
click at [103, 163] on link at bounding box center [90, 148] width 137 height 88
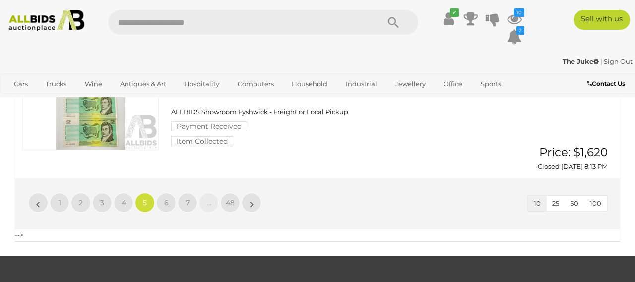
scroll to position [1267, 0]
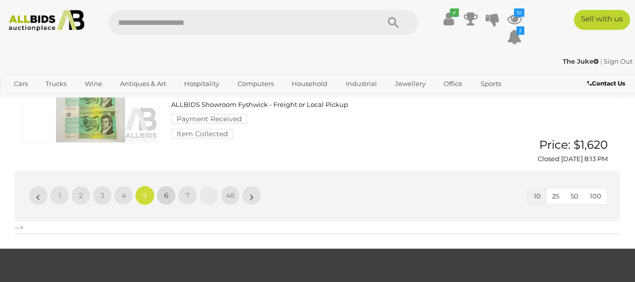
click at [165, 191] on span "6" at bounding box center [166, 195] width 4 height 9
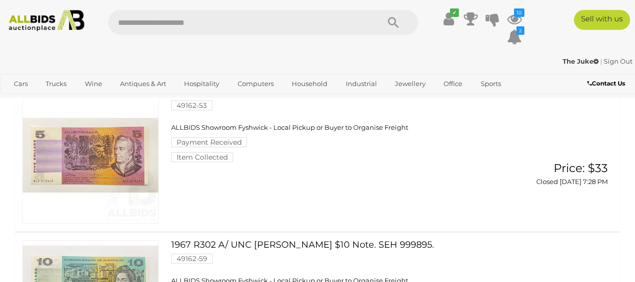
scroll to position [600, 0]
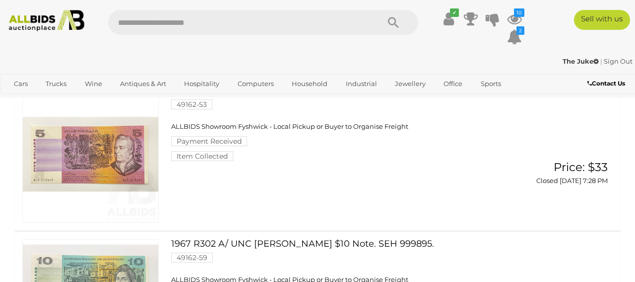
click at [136, 160] on link at bounding box center [90, 154] width 137 height 137
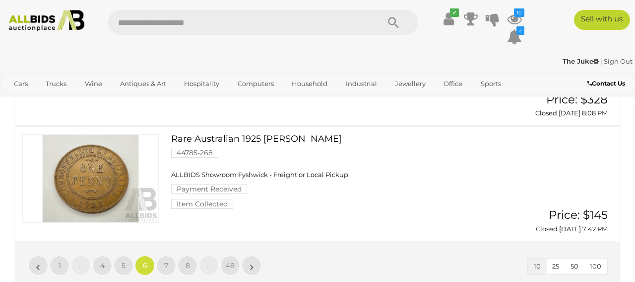
scroll to position [1174, 0]
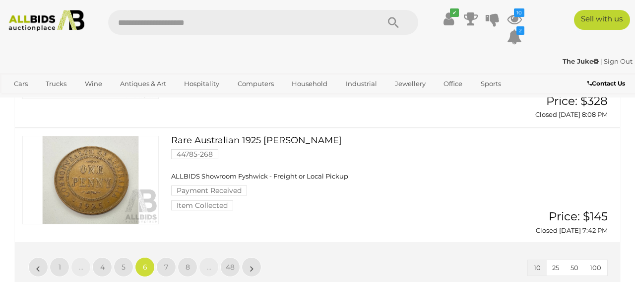
click at [131, 182] on link at bounding box center [90, 180] width 137 height 88
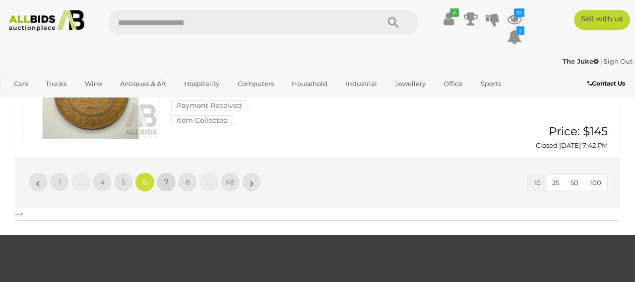
click at [167, 172] on link "7" at bounding box center [166, 182] width 20 height 20
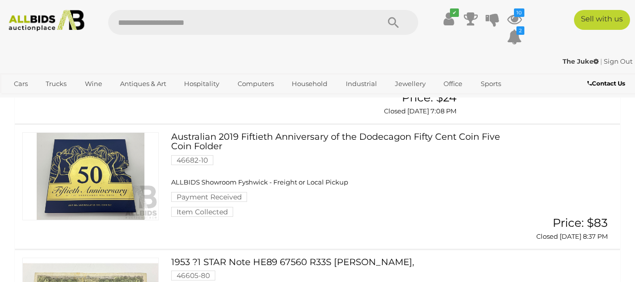
scroll to position [970, 0]
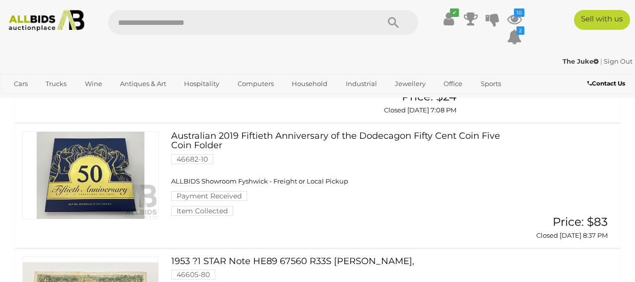
click at [121, 170] on link at bounding box center [90, 175] width 137 height 88
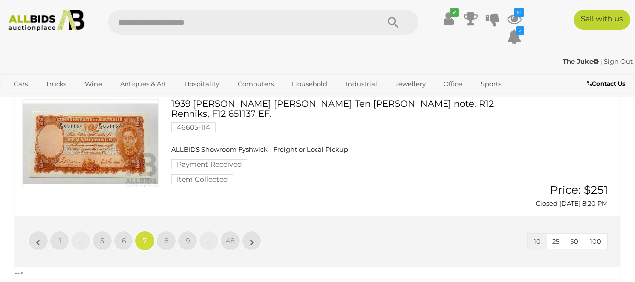
scroll to position [1153, 0]
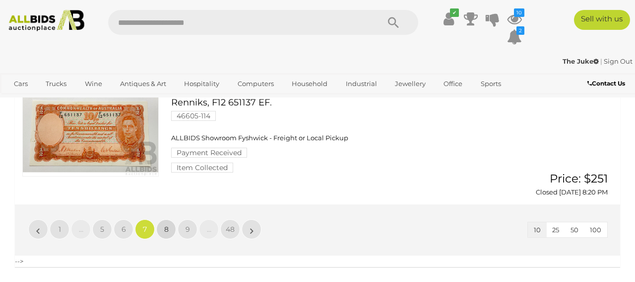
click at [169, 219] on link "8" at bounding box center [166, 229] width 20 height 20
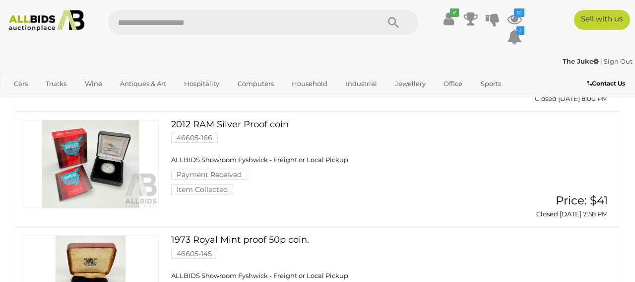
scroll to position [221, 0]
click at [114, 166] on link at bounding box center [90, 163] width 137 height 88
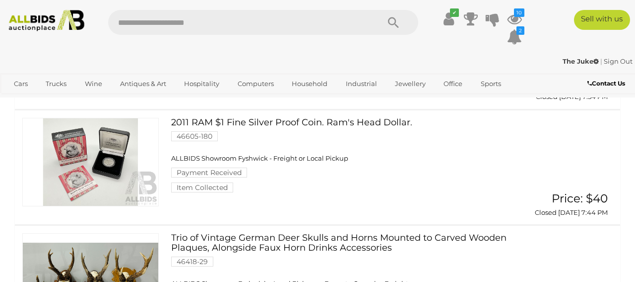
scroll to position [453, 0]
click at [116, 161] on link at bounding box center [90, 161] width 137 height 88
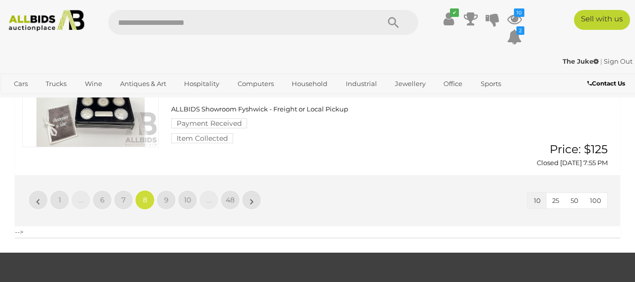
scroll to position [1229, 0]
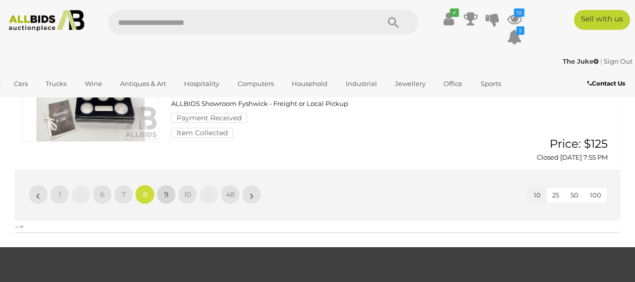
click at [165, 190] on span "9" at bounding box center [166, 194] width 4 height 9
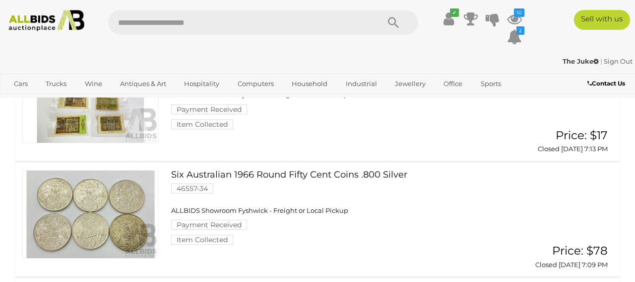
scroll to position [430, 0]
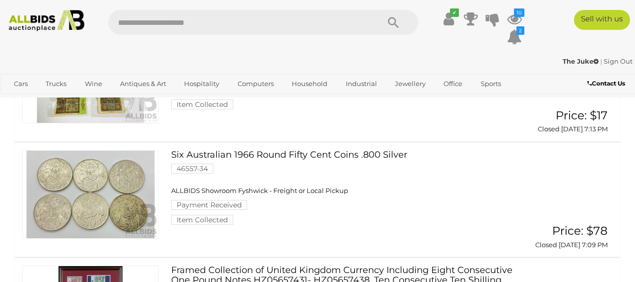
click at [127, 203] on link at bounding box center [90, 194] width 137 height 88
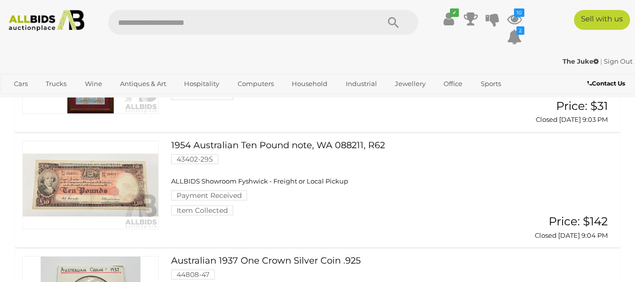
scroll to position [940, 0]
click at [134, 176] on link at bounding box center [90, 185] width 137 height 88
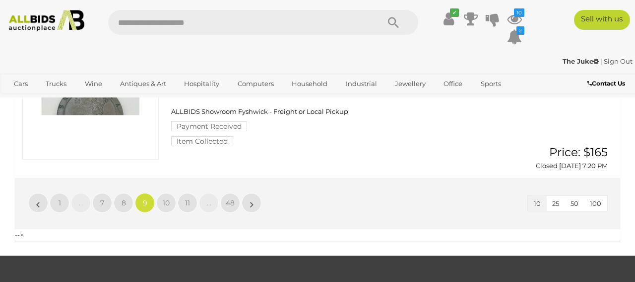
scroll to position [1242, 0]
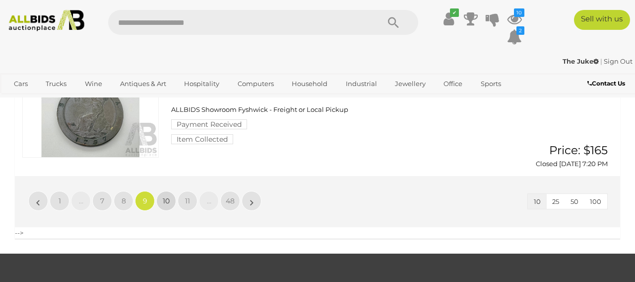
click at [168, 196] on span "10" at bounding box center [166, 200] width 7 height 9
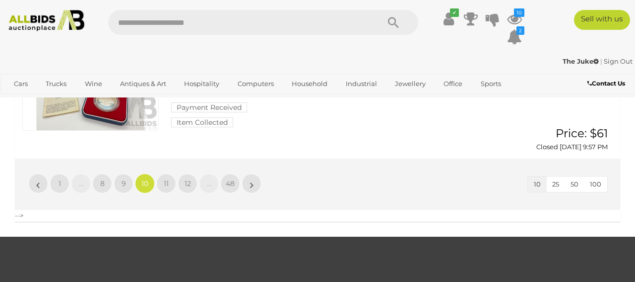
scroll to position [1253, 0]
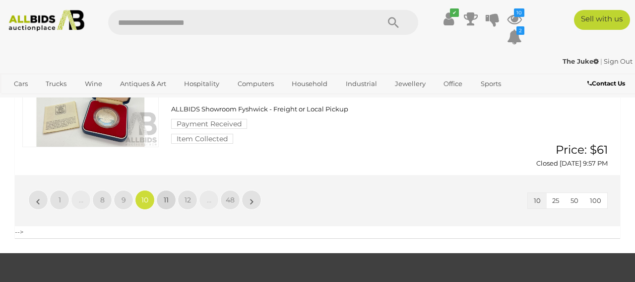
click at [170, 193] on link "11" at bounding box center [166, 200] width 20 height 20
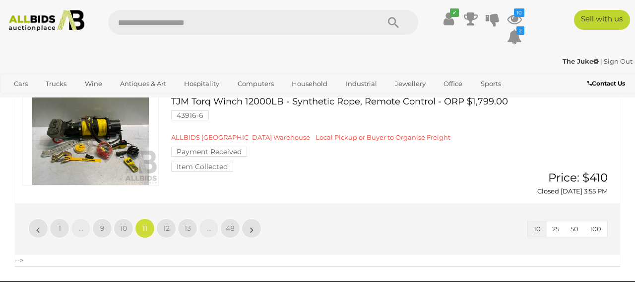
scroll to position [1197, 0]
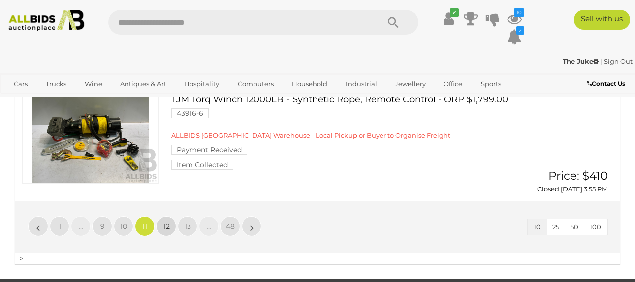
click at [168, 221] on span "12" at bounding box center [166, 225] width 6 height 9
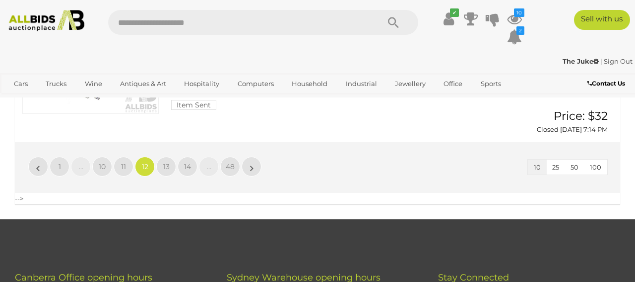
scroll to position [1272, 0]
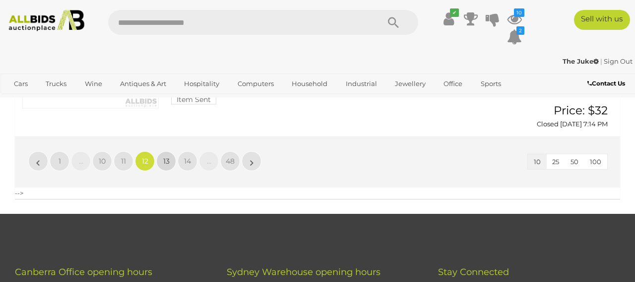
click at [160, 151] on link "13" at bounding box center [166, 161] width 20 height 20
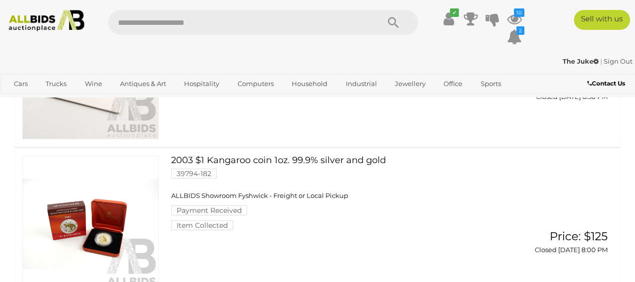
scroll to position [927, 0]
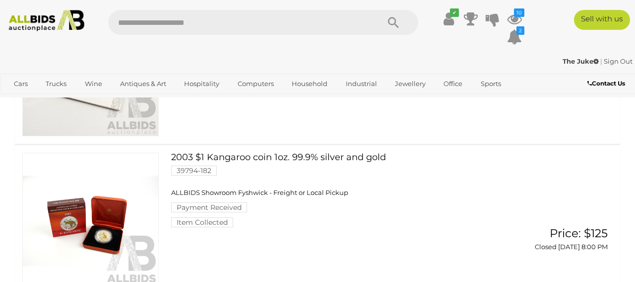
click at [100, 136] on link at bounding box center [90, 68] width 137 height 137
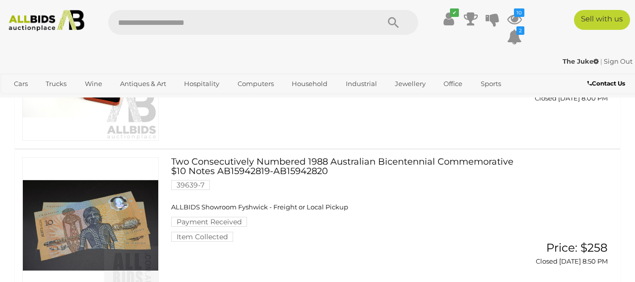
scroll to position [1080, 0]
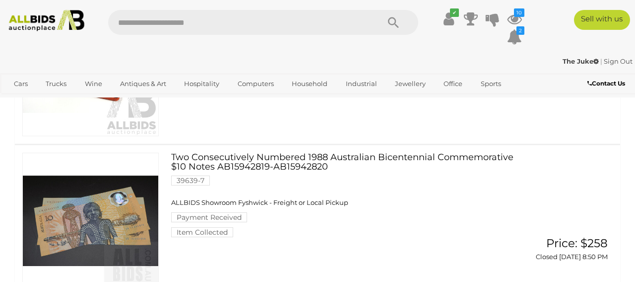
click at [105, 136] on link at bounding box center [90, 68] width 137 height 137
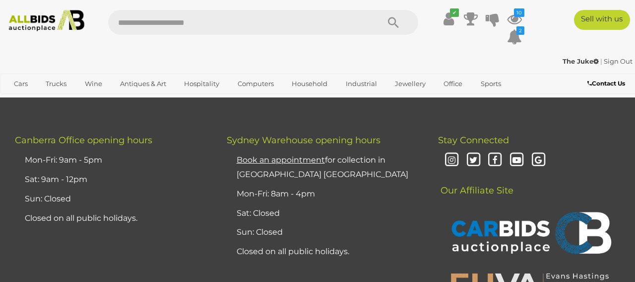
scroll to position [1485, 0]
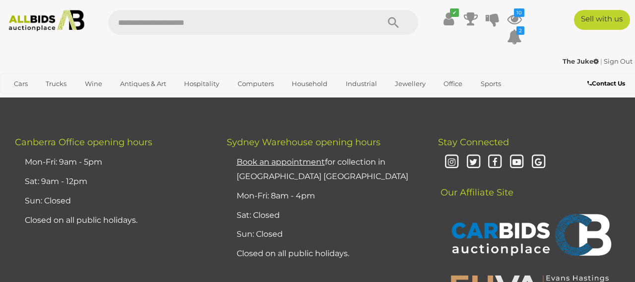
click at [167, 36] on span "14" at bounding box center [166, 31] width 7 height 9
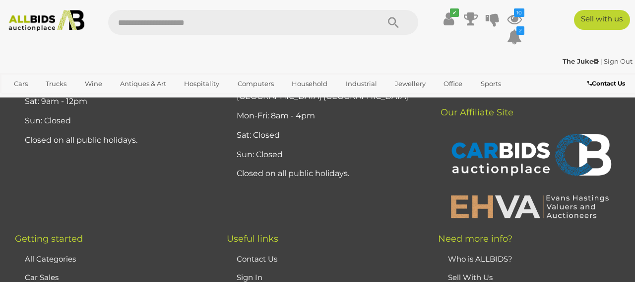
scroll to position [1487, 0]
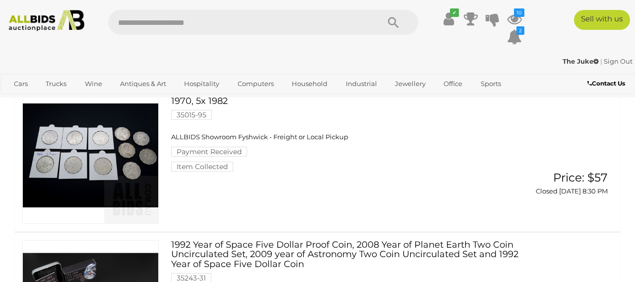
scroll to position [256, 0]
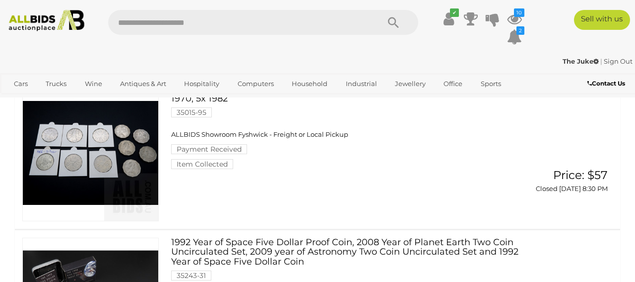
click at [107, 182] on link at bounding box center [90, 152] width 137 height 137
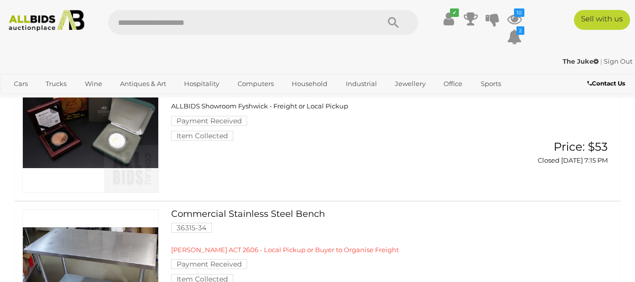
scroll to position [735, 0]
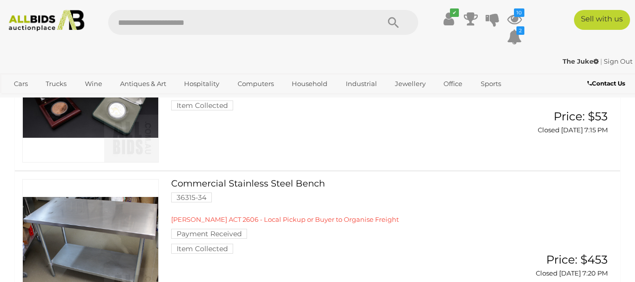
click at [127, 162] on link at bounding box center [90, 94] width 137 height 137
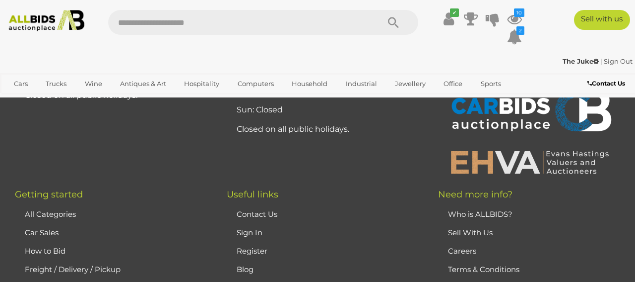
scroll to position [1498, 0]
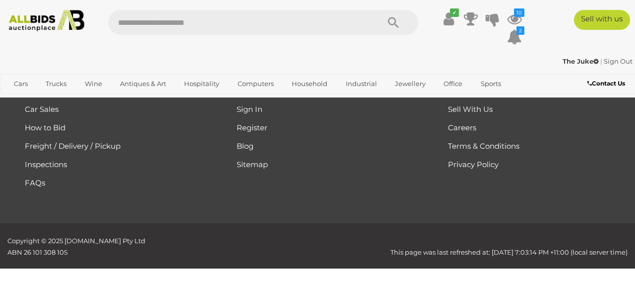
scroll to position [1624, 0]
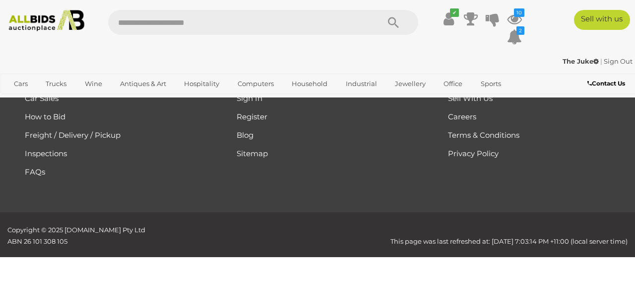
scroll to position [1648, 0]
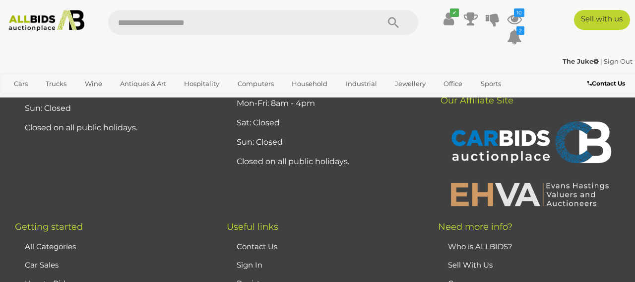
scroll to position [1494, 0]
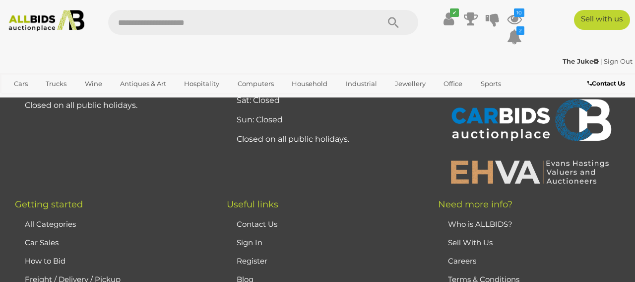
scroll to position [1585, 0]
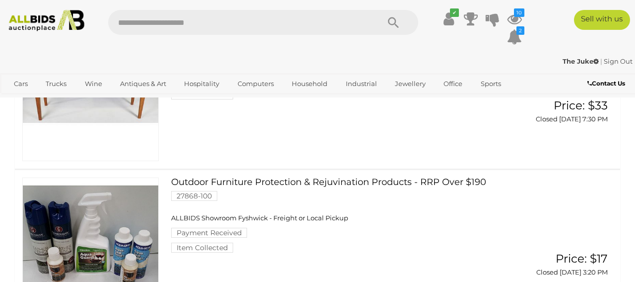
scroll to position [1177, 0]
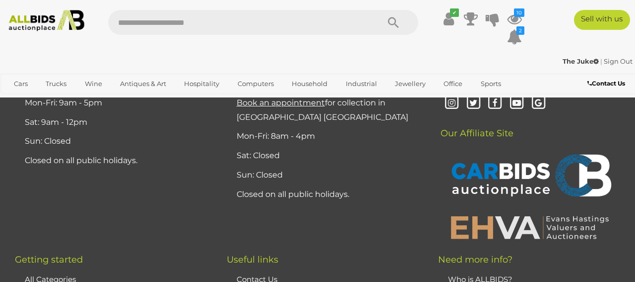
scroll to position [1586, 0]
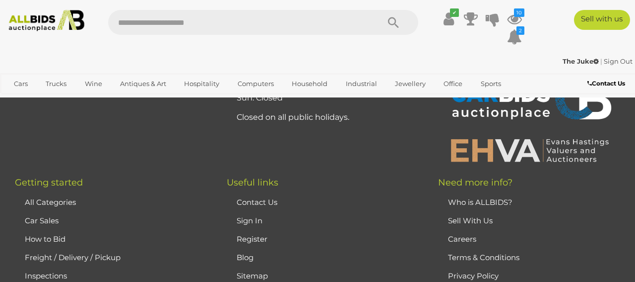
scroll to position [1529, 0]
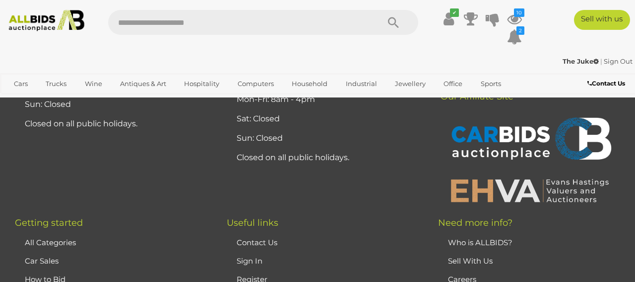
scroll to position [1481, 0]
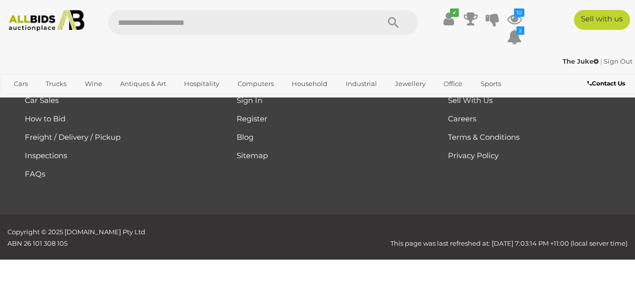
scroll to position [0, 0]
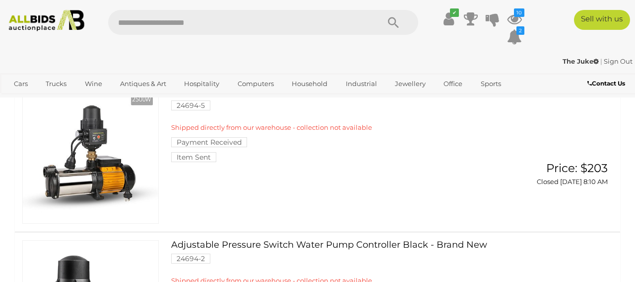
scroll to position [613, 0]
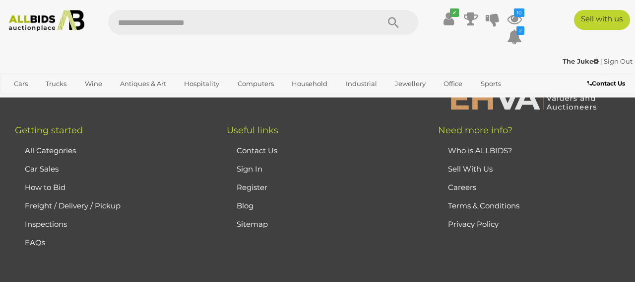
scroll to position [1568, 0]
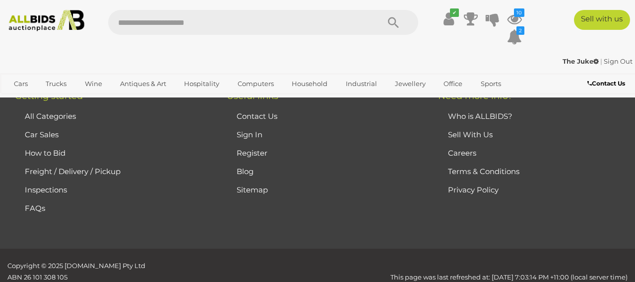
scroll to position [1595, 0]
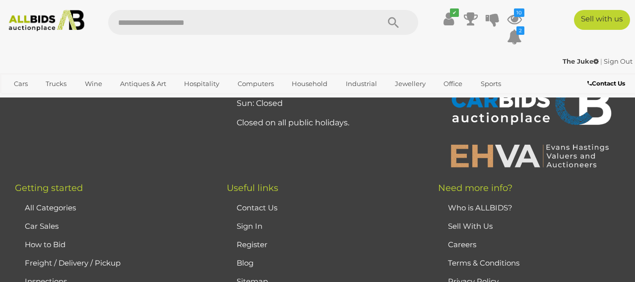
scroll to position [1513, 0]
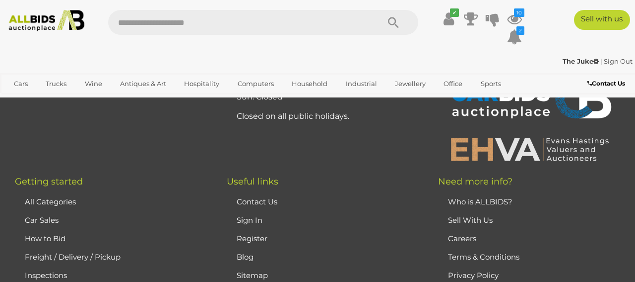
scroll to position [1497, 0]
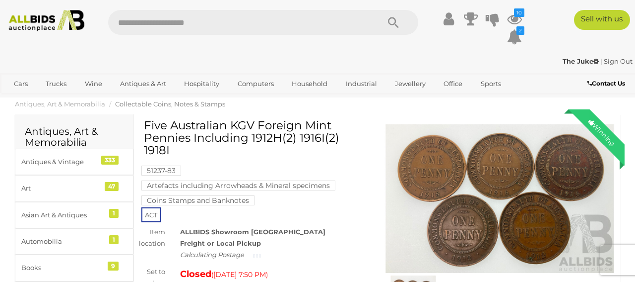
click at [519, 146] on img at bounding box center [500, 198] width 231 height 149
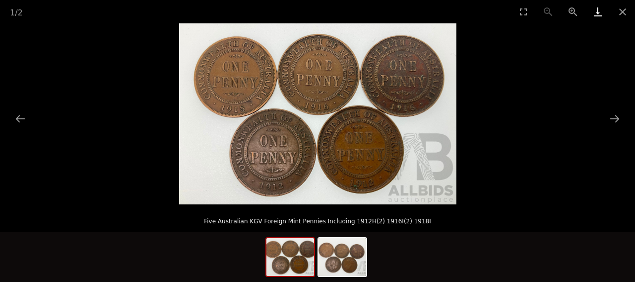
click at [596, 9] on link "Download" at bounding box center [598, 11] width 25 height 23
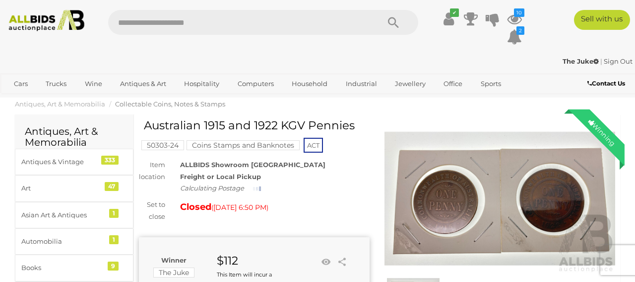
click at [426, 183] on img at bounding box center [500, 198] width 231 height 149
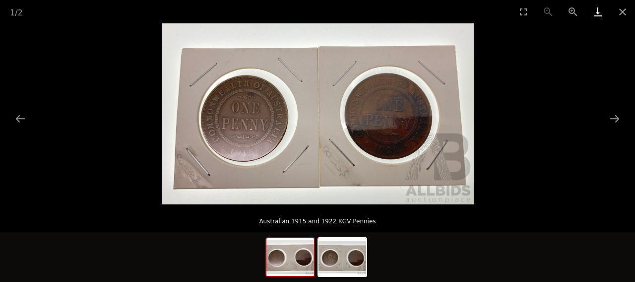
click at [601, 15] on link "Download" at bounding box center [598, 11] width 25 height 23
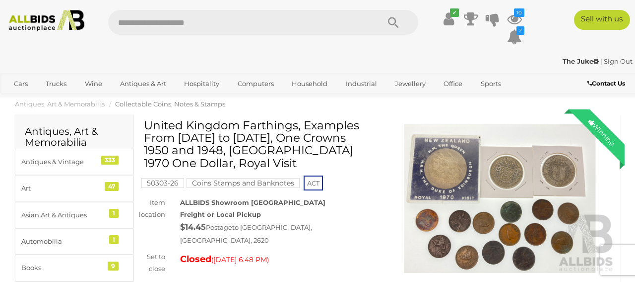
click at [504, 194] on img at bounding box center [500, 198] width 231 height 149
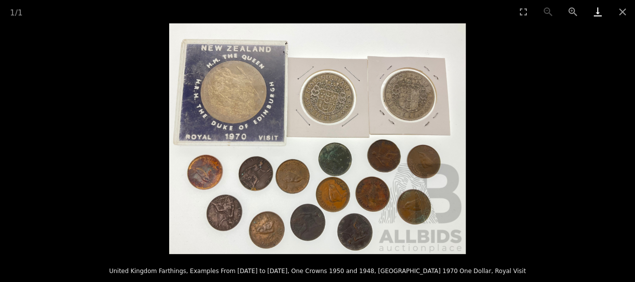
click at [599, 14] on link "Download" at bounding box center [598, 11] width 25 height 23
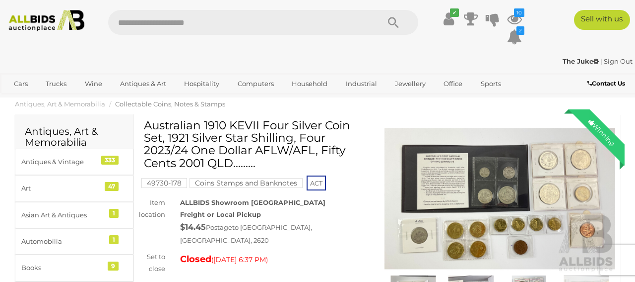
click at [440, 163] on img at bounding box center [500, 198] width 231 height 149
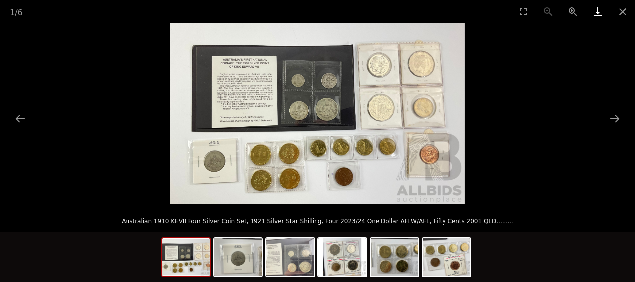
click at [599, 13] on link "Download" at bounding box center [598, 11] width 25 height 23
click at [614, 115] on button "Next slide" at bounding box center [615, 118] width 21 height 19
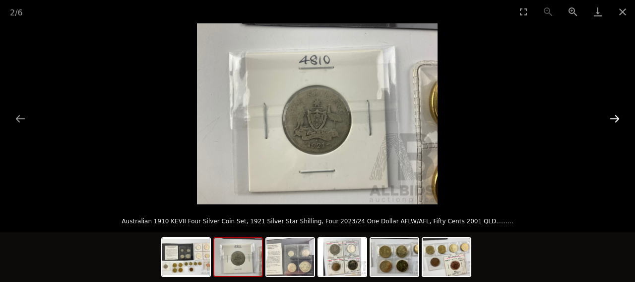
click at [613, 117] on button "Next slide" at bounding box center [615, 118] width 21 height 19
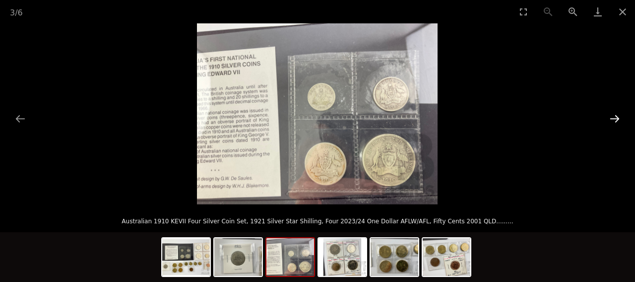
click at [614, 118] on button "Next slide" at bounding box center [615, 118] width 21 height 19
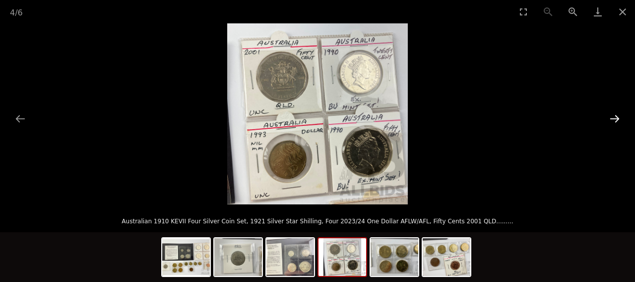
click at [614, 119] on button "Next slide" at bounding box center [615, 118] width 21 height 19
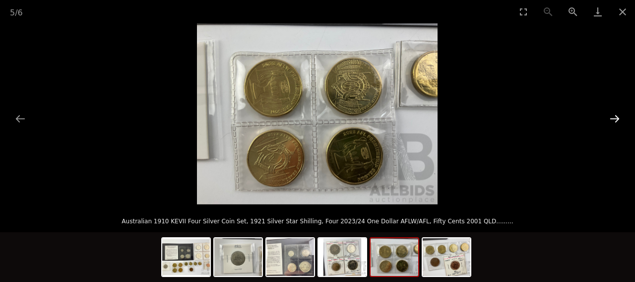
click at [614, 119] on button "Next slide" at bounding box center [615, 118] width 21 height 19
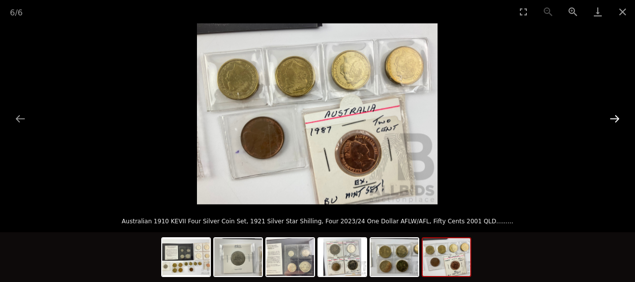
click at [615, 120] on button "Next slide" at bounding box center [615, 118] width 21 height 19
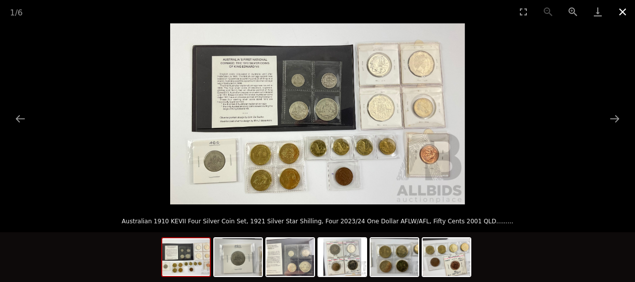
click at [622, 18] on button "Close gallery" at bounding box center [623, 11] width 25 height 23
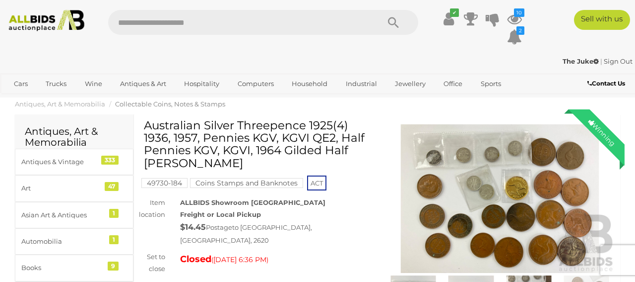
click at [536, 153] on img at bounding box center [500, 198] width 231 height 149
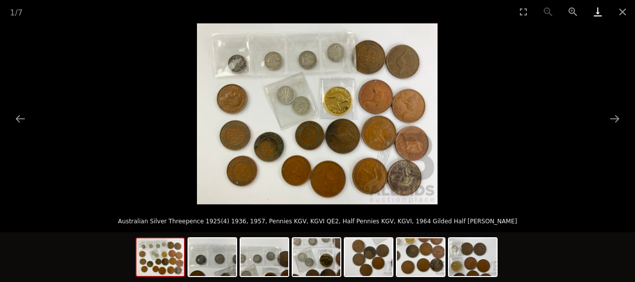
click at [597, 9] on link "Download" at bounding box center [598, 11] width 25 height 23
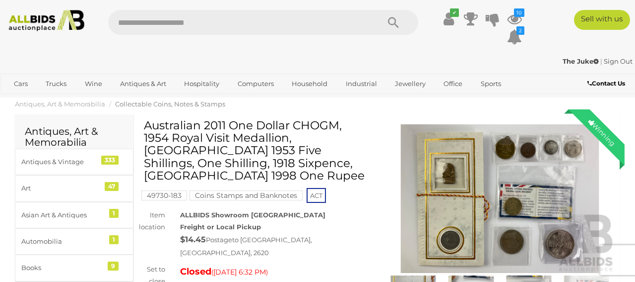
click at [448, 177] on img at bounding box center [500, 198] width 231 height 149
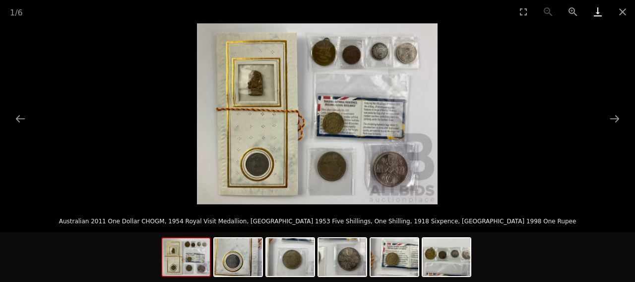
click at [595, 17] on link "Download" at bounding box center [598, 11] width 25 height 23
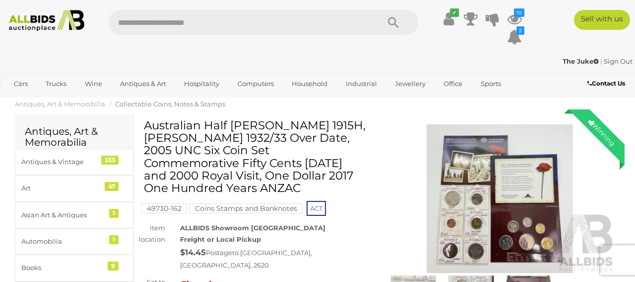
click at [556, 204] on img at bounding box center [500, 198] width 231 height 149
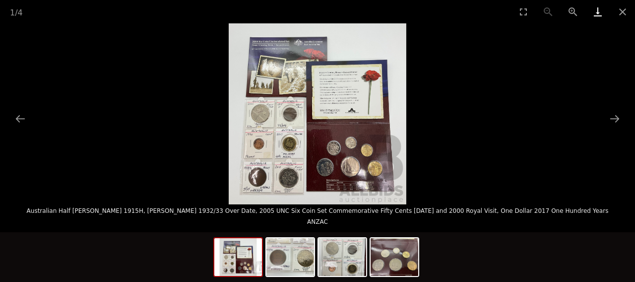
click at [591, 19] on link "Download" at bounding box center [598, 11] width 25 height 23
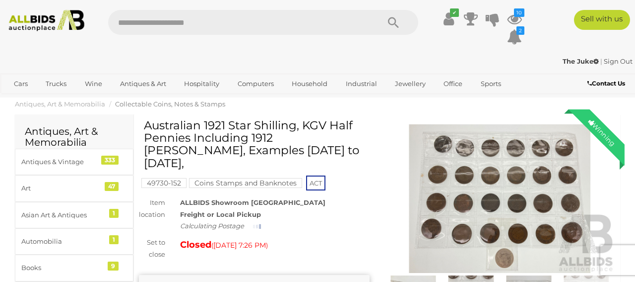
click at [507, 192] on img at bounding box center [500, 198] width 231 height 149
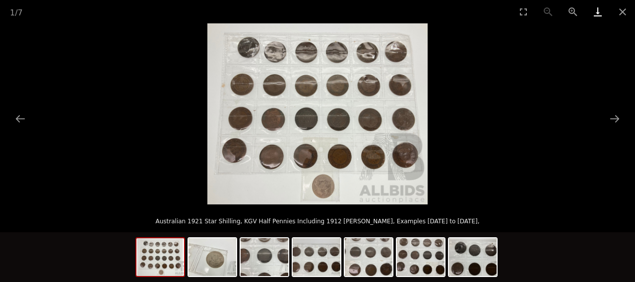
click at [600, 12] on link "Download" at bounding box center [598, 11] width 25 height 23
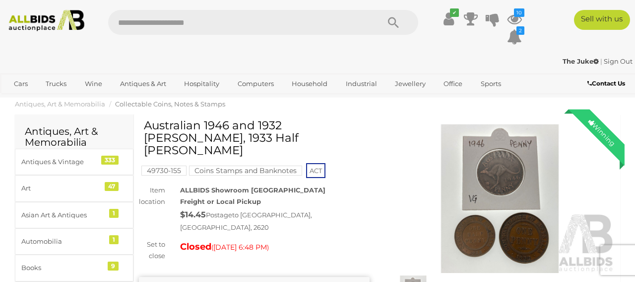
click at [531, 189] on img at bounding box center [500, 198] width 231 height 149
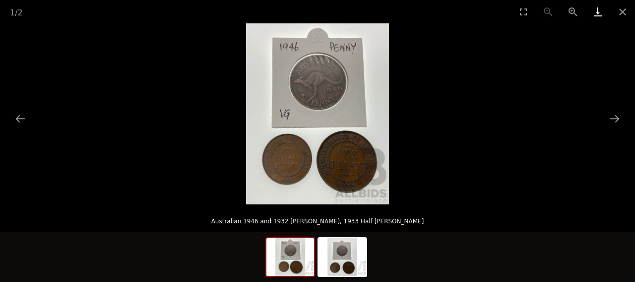
click at [596, 14] on link "Download" at bounding box center [598, 11] width 25 height 23
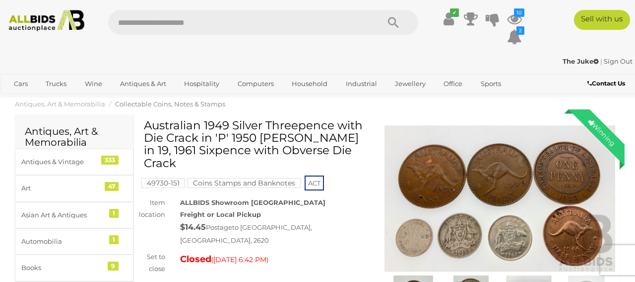
click at [507, 188] on img at bounding box center [500, 198] width 231 height 149
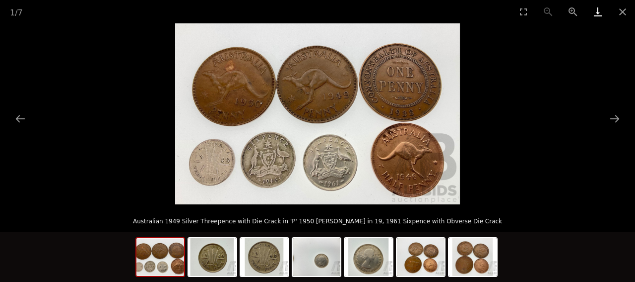
click at [599, 17] on link "Download" at bounding box center [598, 11] width 25 height 23
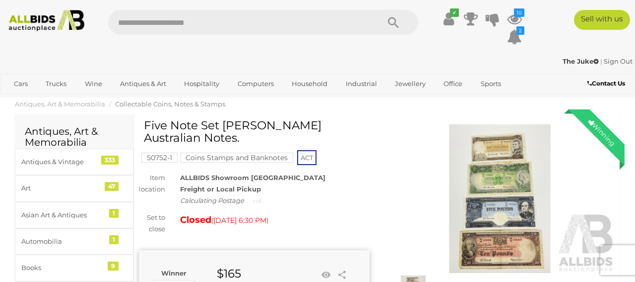
click at [469, 162] on img at bounding box center [500, 198] width 231 height 149
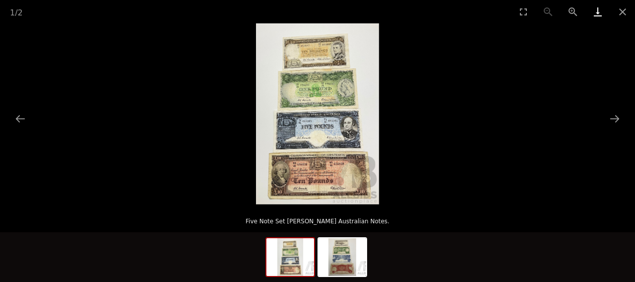
click at [602, 11] on link "Download" at bounding box center [598, 11] width 25 height 23
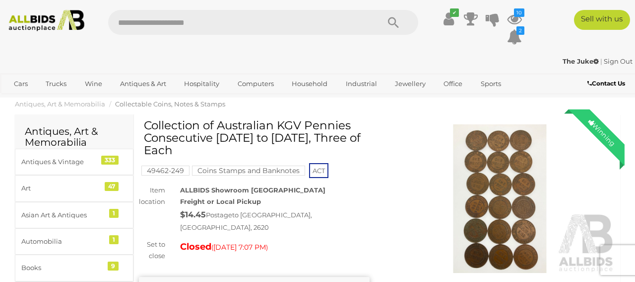
click at [495, 151] on img at bounding box center [500, 198] width 231 height 149
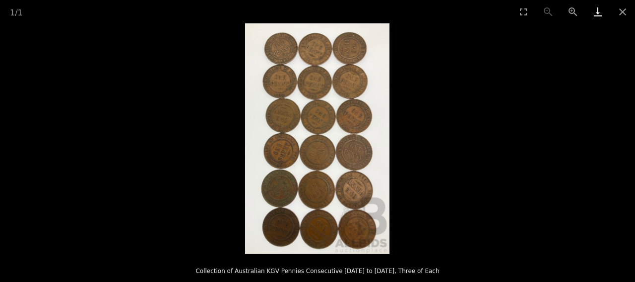
click at [598, 13] on link "Download" at bounding box center [598, 11] width 25 height 23
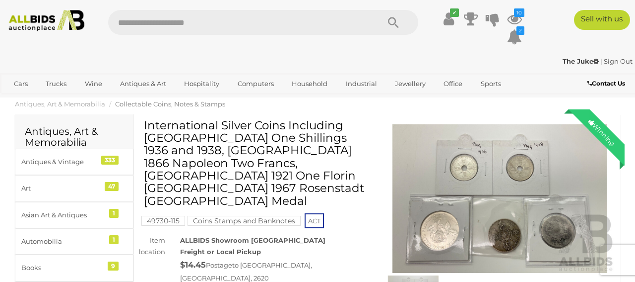
click at [501, 233] on img at bounding box center [500, 198] width 231 height 149
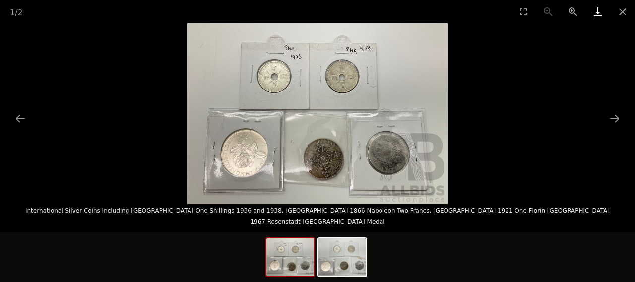
click at [601, 14] on link "Download" at bounding box center [598, 11] width 25 height 23
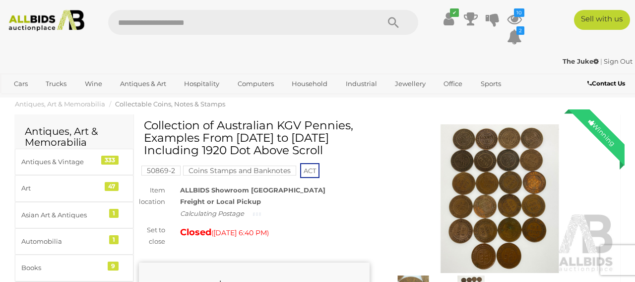
click at [458, 144] on img at bounding box center [500, 198] width 231 height 149
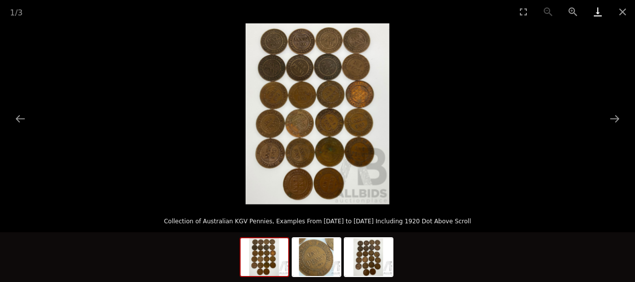
click at [593, 9] on link "Download" at bounding box center [598, 11] width 25 height 23
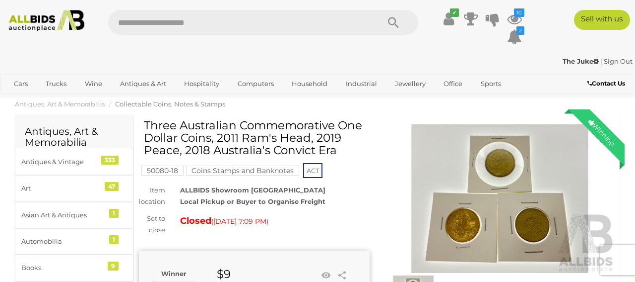
click at [478, 185] on img at bounding box center [500, 198] width 231 height 149
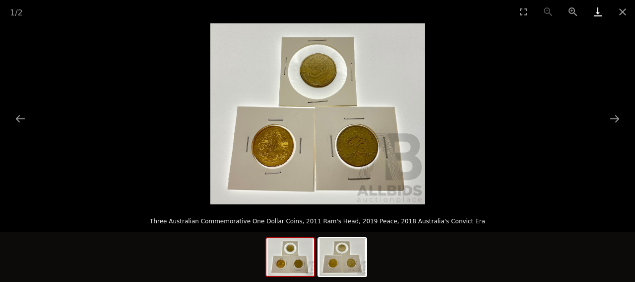
click at [596, 15] on link "Download" at bounding box center [598, 11] width 25 height 23
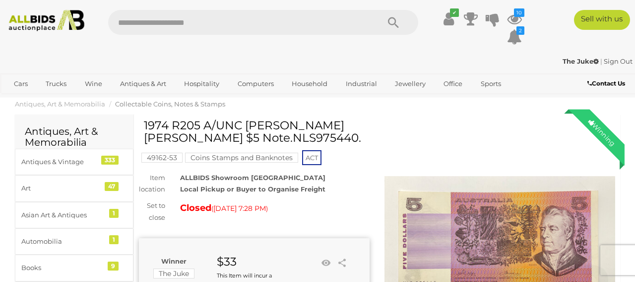
click at [453, 188] on img at bounding box center [500, 239] width 231 height 231
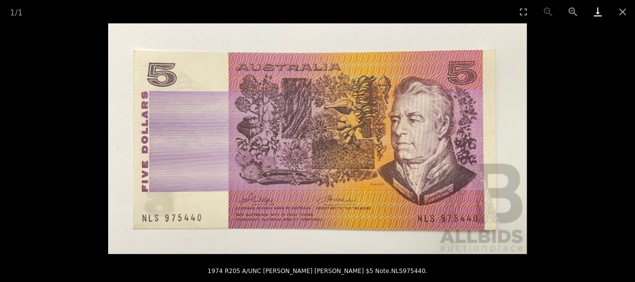
click at [595, 17] on link "Download" at bounding box center [598, 11] width 25 height 23
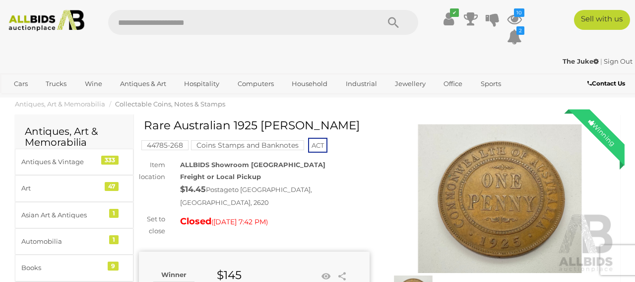
click at [522, 213] on img at bounding box center [500, 198] width 231 height 149
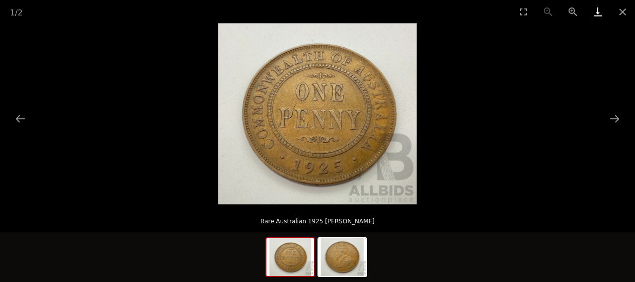
click at [597, 14] on link "Download" at bounding box center [598, 11] width 25 height 23
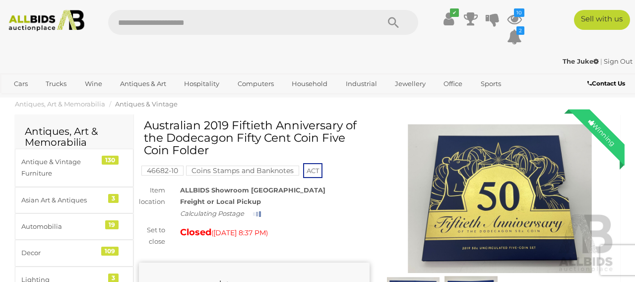
click at [513, 175] on img at bounding box center [500, 198] width 231 height 149
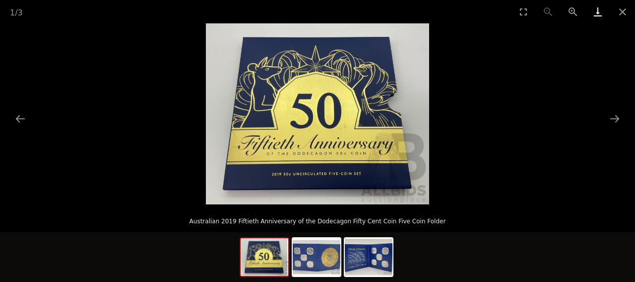
click at [595, 18] on link "Download" at bounding box center [598, 11] width 25 height 23
click at [617, 116] on button "Next slide" at bounding box center [615, 118] width 21 height 19
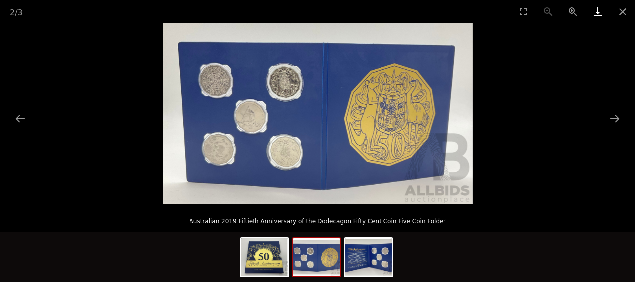
click at [595, 13] on link "Download" at bounding box center [598, 11] width 25 height 23
click at [617, 117] on button "Next slide" at bounding box center [615, 118] width 21 height 19
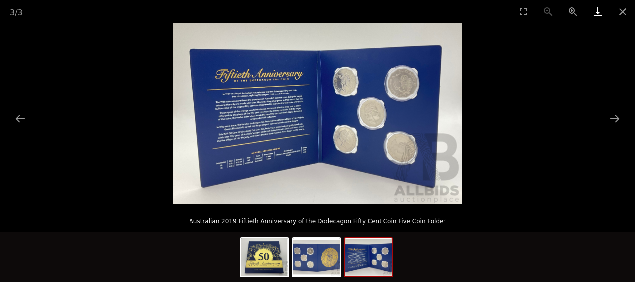
click at [596, 10] on link "Download" at bounding box center [598, 11] width 25 height 23
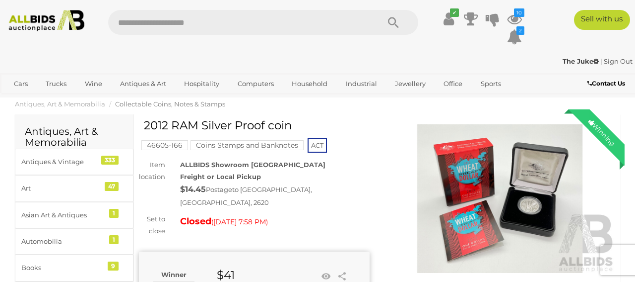
click at [454, 168] on img at bounding box center [500, 198] width 231 height 149
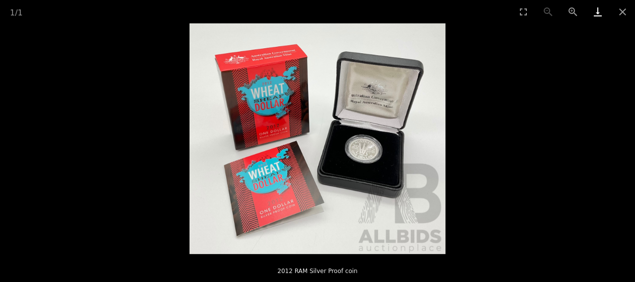
click at [596, 14] on link "Download" at bounding box center [598, 11] width 25 height 23
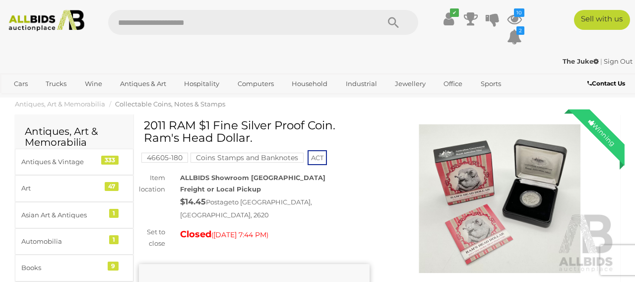
click at [527, 192] on img at bounding box center [500, 198] width 231 height 149
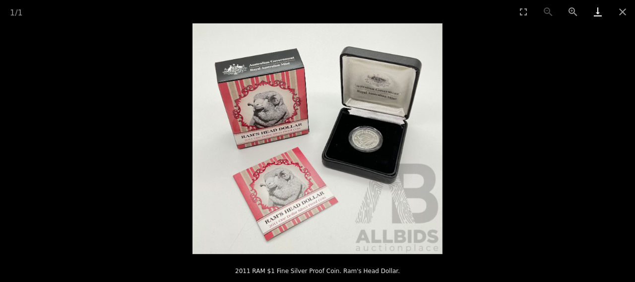
click at [597, 14] on link "Download" at bounding box center [598, 11] width 25 height 23
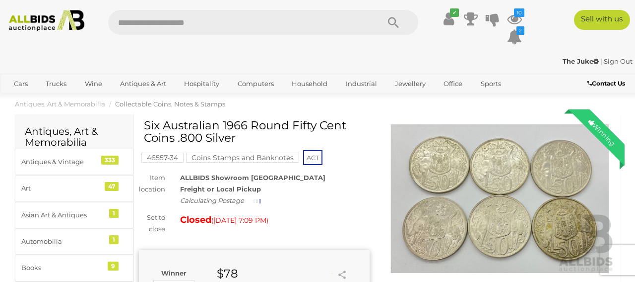
click at [473, 191] on img at bounding box center [500, 198] width 231 height 149
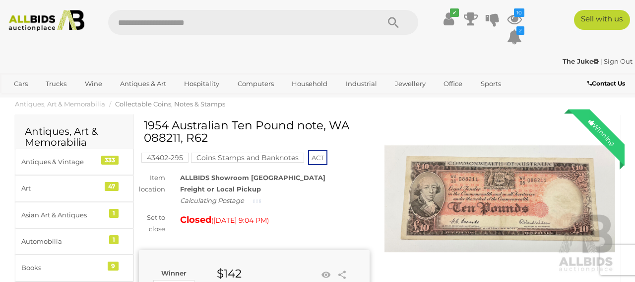
click at [474, 192] on img at bounding box center [500, 198] width 231 height 149
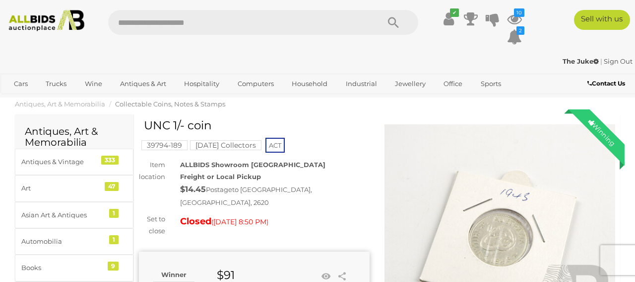
click at [486, 225] on img at bounding box center [500, 239] width 231 height 231
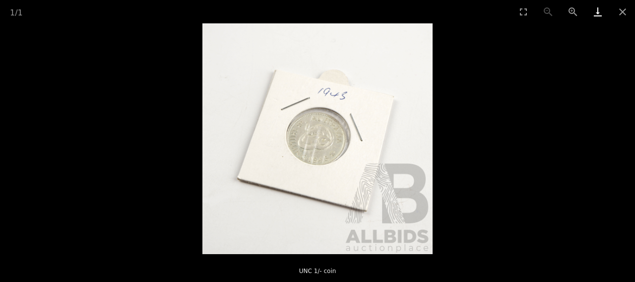
click at [596, 8] on link "Download" at bounding box center [598, 11] width 25 height 23
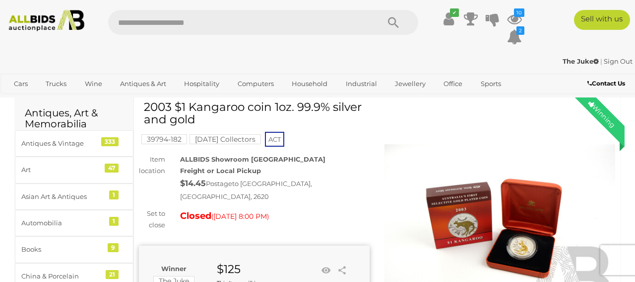
scroll to position [26, 0]
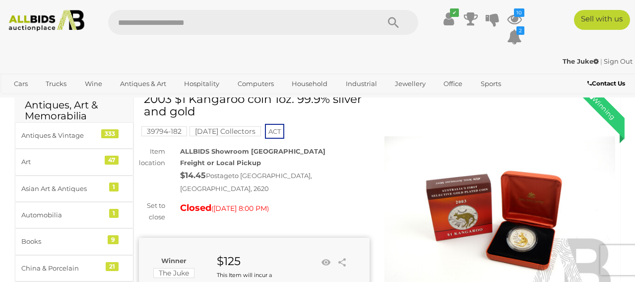
click at [518, 240] on img at bounding box center [500, 213] width 231 height 231
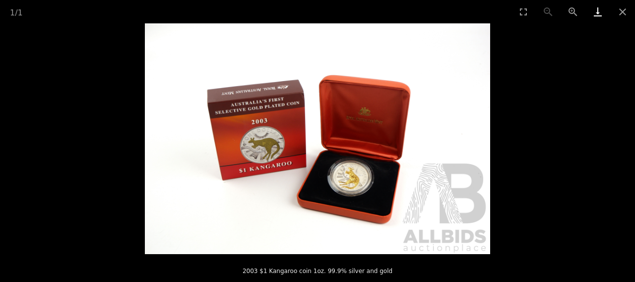
click at [596, 14] on link "Download" at bounding box center [598, 11] width 25 height 23
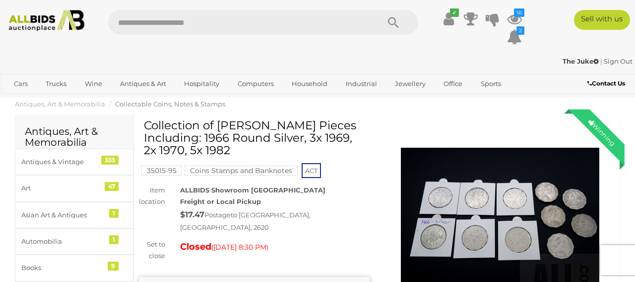
click at [453, 181] on img at bounding box center [500, 223] width 199 height 199
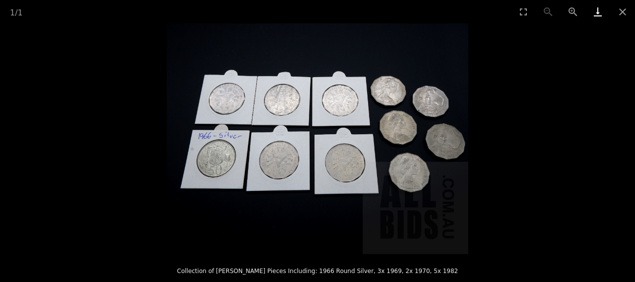
click at [592, 13] on link "Download" at bounding box center [598, 11] width 25 height 23
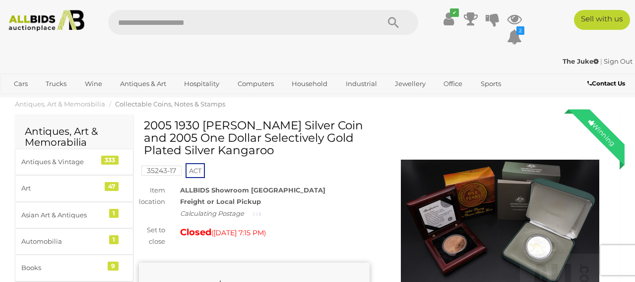
click at [505, 200] on img at bounding box center [500, 223] width 199 height 199
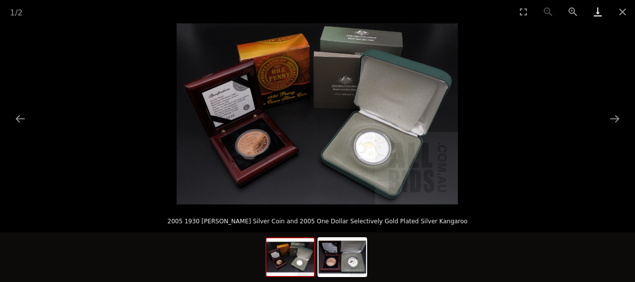
click at [595, 8] on link "Download" at bounding box center [598, 11] width 25 height 23
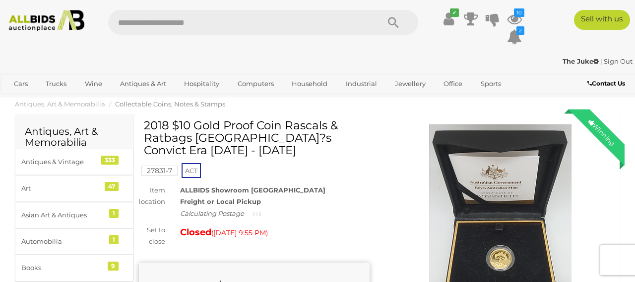
click at [529, 231] on img at bounding box center [500, 223] width 199 height 199
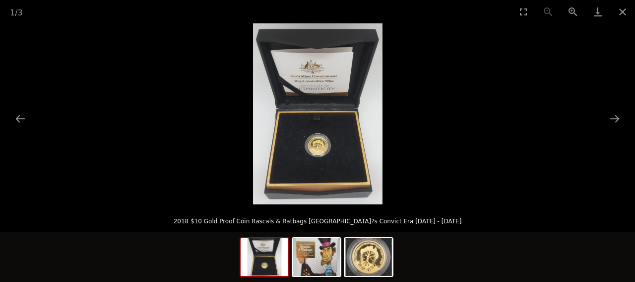
click at [318, 142] on img at bounding box center [318, 113] width 130 height 181
click at [593, 17] on link "Download" at bounding box center [598, 11] width 25 height 23
